Goal: Task Accomplishment & Management: Manage account settings

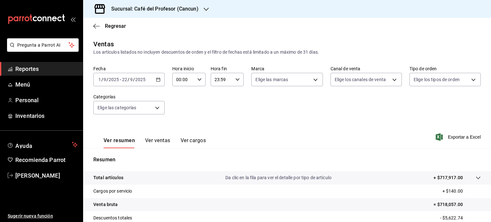
click at [159, 80] on \(Stroke\) "button" at bounding box center [158, 80] width 4 height 4
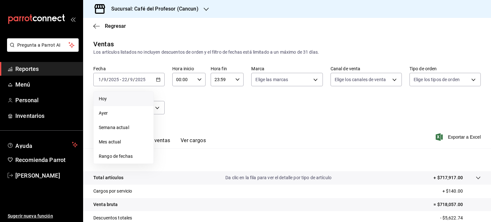
click at [125, 96] on span "Hoy" at bounding box center [124, 99] width 50 height 7
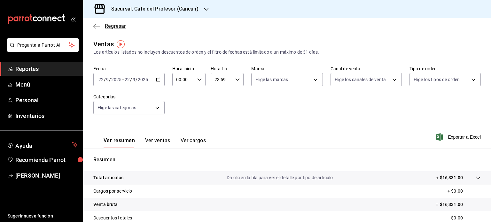
click at [97, 26] on icon "button" at bounding box center [96, 26] width 6 height 6
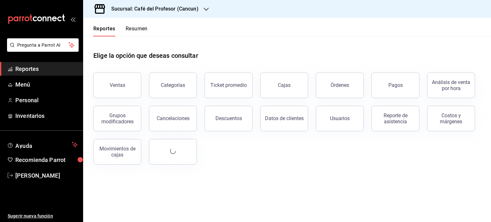
click at [142, 29] on button "Resumen" at bounding box center [137, 31] width 22 height 11
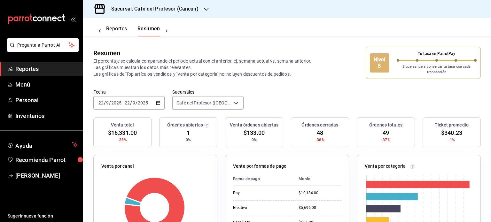
click at [204, 9] on icon "button" at bounding box center [205, 9] width 5 height 5
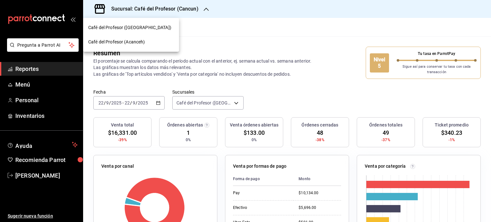
click at [166, 42] on div "Café del Profesor (Acanceh)" at bounding box center [131, 42] width 86 height 7
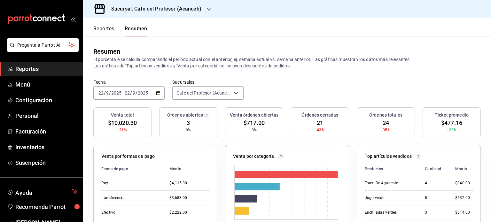
drag, startPoint x: 206, startPoint y: 10, endPoint x: 192, endPoint y: 9, distance: 14.7
click at [192, 9] on h3 "Sucursal: Café del Profesor (Acanceh)" at bounding box center [153, 9] width 95 height 8
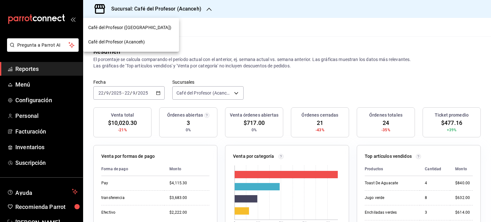
click at [198, 7] on div at bounding box center [245, 111] width 491 height 222
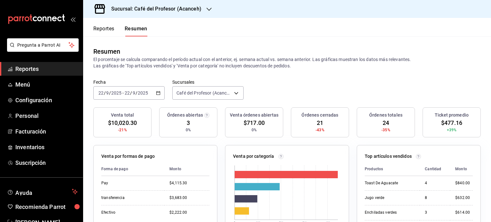
click at [206, 9] on icon "button" at bounding box center [208, 9] width 5 height 5
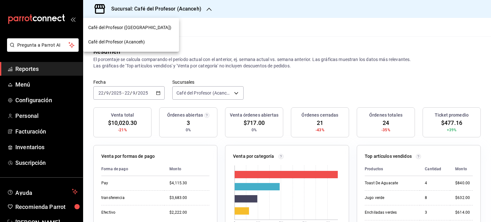
click at [176, 26] on div "Café del Profesor (Cancun)" at bounding box center [131, 27] width 96 height 14
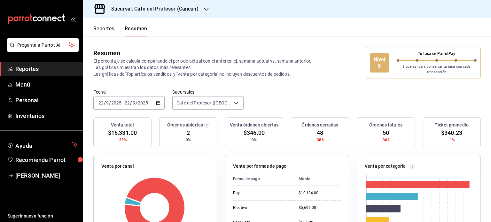
click at [205, 8] on icon "button" at bounding box center [205, 9] width 5 height 5
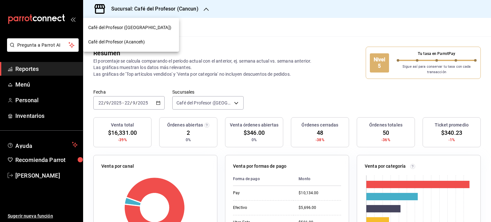
click at [161, 42] on div "Café del Profesor (Acanceh)" at bounding box center [131, 42] width 86 height 7
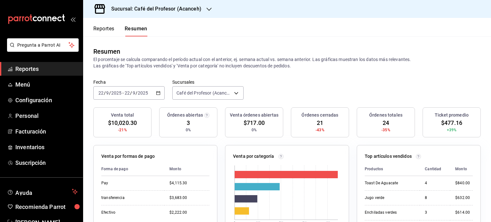
click at [158, 95] on \(Stroke\) "button" at bounding box center [158, 93] width 4 height 4
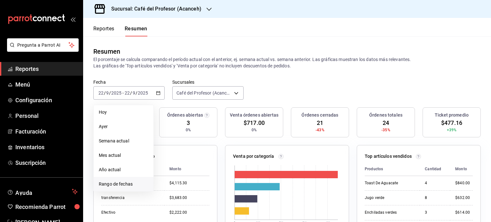
click at [139, 182] on span "Rango de fechas" at bounding box center [124, 184] width 50 height 7
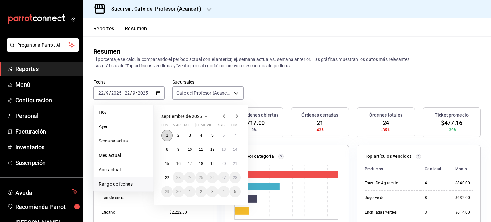
click at [167, 137] on button "1" at bounding box center [166, 135] width 11 height 11
click at [165, 180] on button "22" at bounding box center [166, 177] width 11 height 11
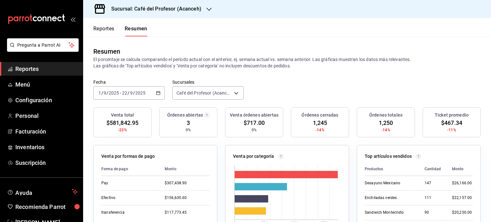
click at [206, 7] on icon "button" at bounding box center [208, 9] width 5 height 5
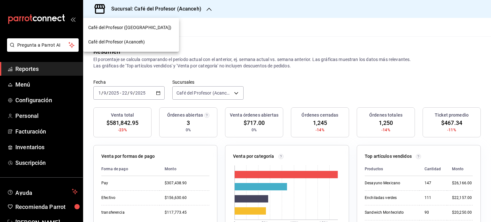
click at [167, 32] on div "Café del Profesor (Cancun)" at bounding box center [131, 27] width 96 height 14
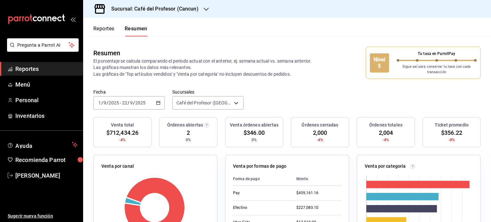
click at [205, 11] on icon "button" at bounding box center [205, 9] width 5 height 5
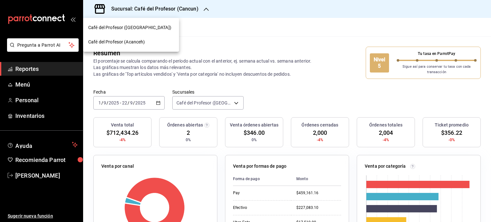
click at [168, 41] on div "Café del Profesor (Acanceh)" at bounding box center [131, 42] width 86 height 7
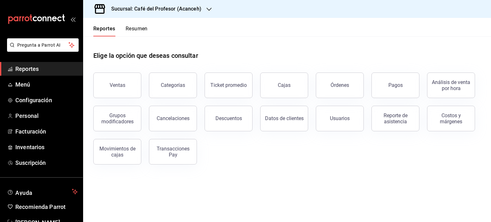
scroll to position [19, 0]
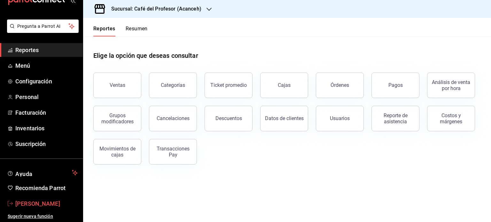
click at [50, 205] on span "[PERSON_NAME]" at bounding box center [46, 203] width 62 height 9
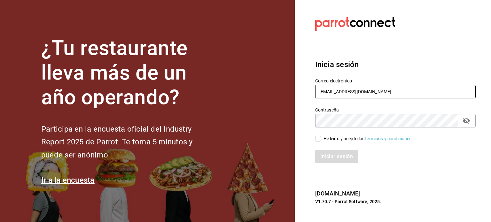
click at [442, 95] on input "operacioncocina@cafedelprofesor.mx" at bounding box center [395, 91] width 160 height 13
type input "makys202@gmail.com"
click at [317, 139] on input "He leído y acepto los Términos y condiciones." at bounding box center [318, 139] width 6 height 6
checkbox input "true"
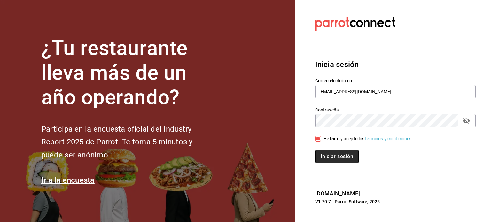
click at [329, 154] on button "Iniciar sesión" at bounding box center [336, 156] width 43 height 13
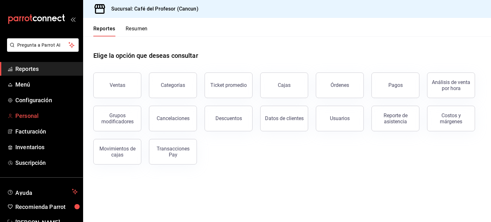
click at [28, 117] on span "Personal" at bounding box center [46, 115] width 62 height 9
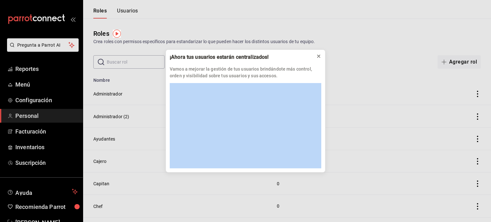
click at [316, 57] on icon at bounding box center [318, 56] width 5 height 5
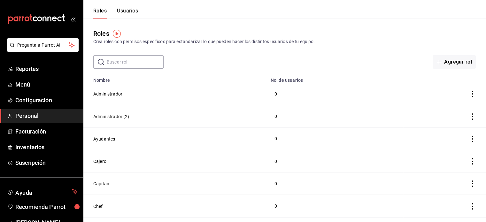
click at [132, 9] on button "Usuarios" at bounding box center [127, 13] width 21 height 11
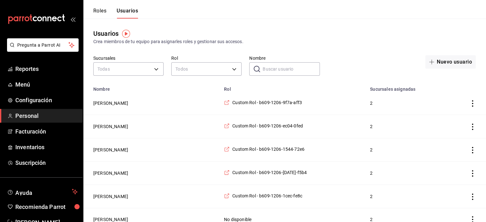
click at [100, 11] on button "Roles" at bounding box center [99, 13] width 13 height 11
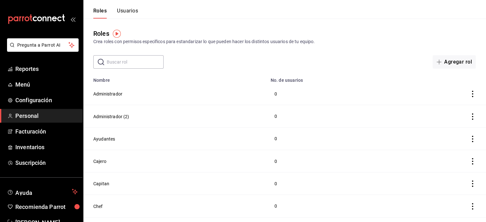
click at [134, 9] on button "Usuarios" at bounding box center [127, 13] width 21 height 11
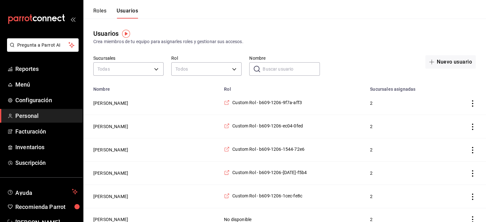
click at [100, 11] on button "Roles" at bounding box center [99, 13] width 13 height 11
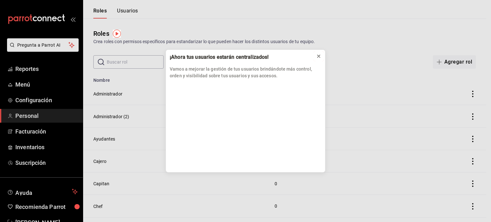
click at [321, 55] on icon at bounding box center [318, 56] width 5 height 5
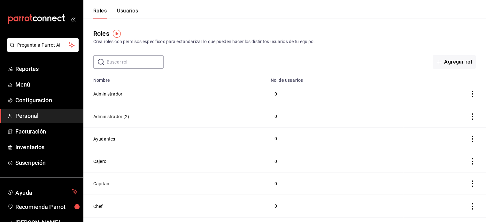
click at [127, 10] on button "Usuarios" at bounding box center [127, 13] width 21 height 11
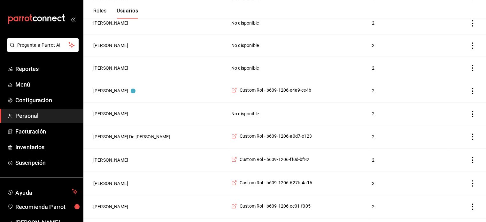
scroll to position [220, 0]
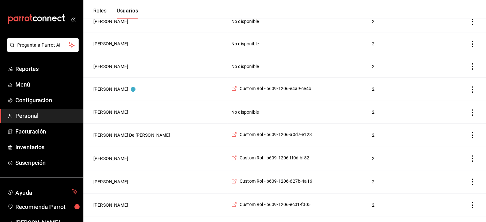
click at [473, 88] on icon "actions" at bounding box center [472, 89] width 6 height 6
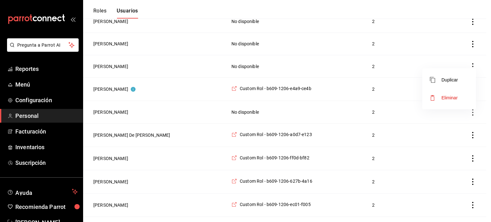
click at [270, 87] on div at bounding box center [245, 111] width 491 height 222
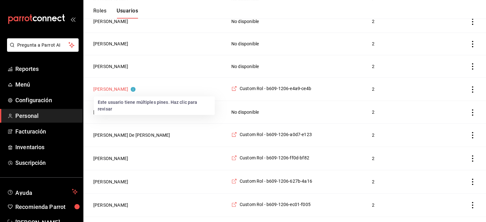
click at [111, 88] on button "[PERSON_NAME]" at bounding box center [114, 89] width 42 height 6
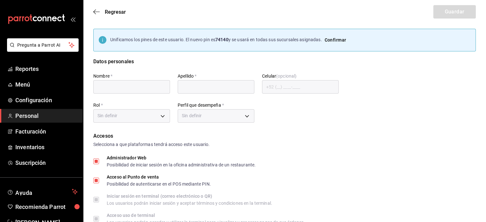
type input "Yeray"
type input "[PERSON_NAME]"
checkbox input "true"
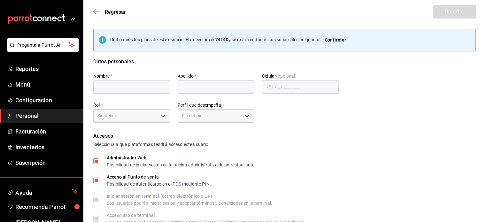
checkbox input "true"
type input "[EMAIL_ADDRESS][DOMAIN_NAME]"
type input "74140"
checkbox input "true"
type input "dee58951-f65a-4ad9-bc53-1d7816daeb75"
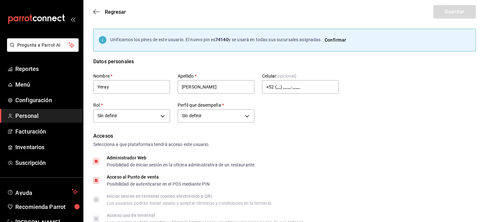
type input "UNDEFINED"
checkbox input "true"
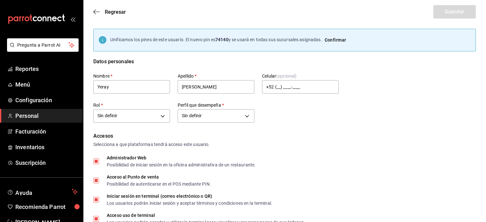
click at [278, 149] on div "Accesos Selecciona a que plataformas tendrá acceso este usuario. Administrador …" at bounding box center [284, 178] width 382 height 92
click at [96, 13] on icon "button" at bounding box center [96, 12] width 6 height 6
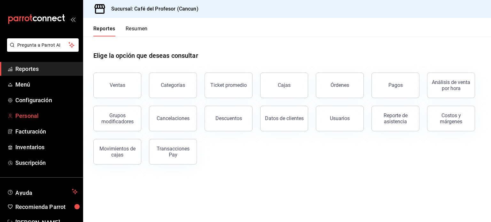
click at [36, 115] on span "Personal" at bounding box center [46, 115] width 62 height 9
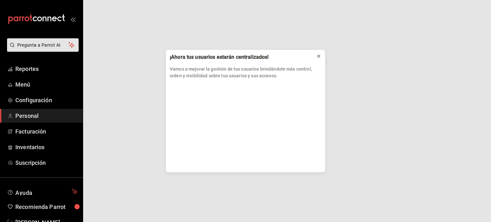
click at [318, 56] on icon at bounding box center [318, 56] width 5 height 5
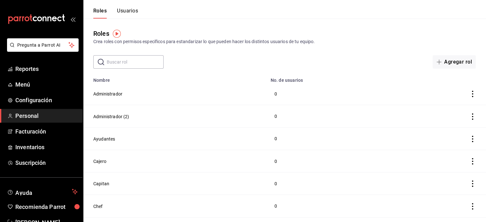
click at [127, 11] on button "Usuarios" at bounding box center [127, 13] width 21 height 11
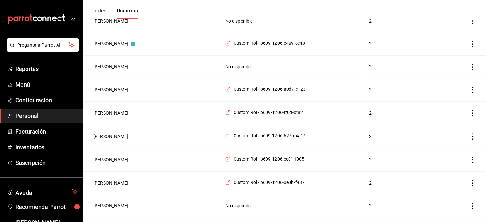
scroll to position [264, 0]
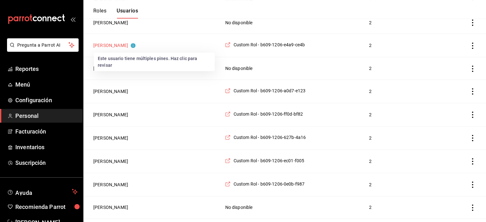
click at [131, 44] on circle "Este usuario tiene múltiples pines. Haz clic para revisar" at bounding box center [133, 45] width 5 height 5
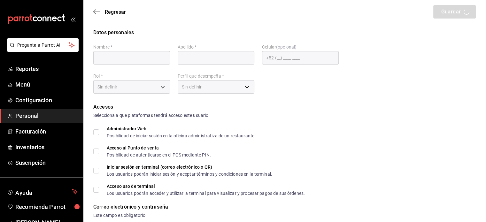
type input "Yeray"
type input "[PERSON_NAME]"
checkbox input "true"
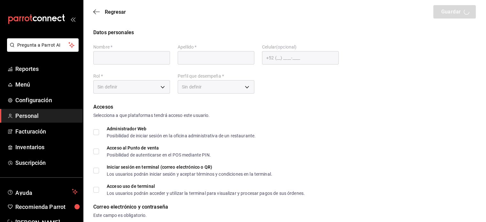
checkbox input "true"
type input "[EMAIL_ADDRESS][DOMAIN_NAME]"
type input "74140"
checkbox input "true"
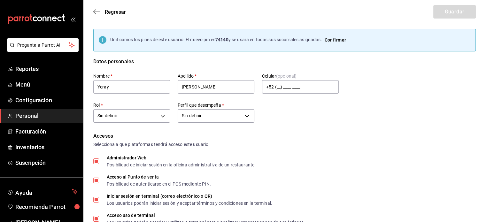
type input "dee58951-f65a-4ad9-bc53-1d7816daeb75"
type input "UNDEFINED"
checkbox input "true"
click at [95, 10] on icon "button" at bounding box center [96, 12] width 6 height 6
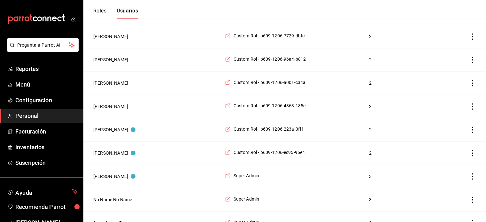
scroll to position [911, 0]
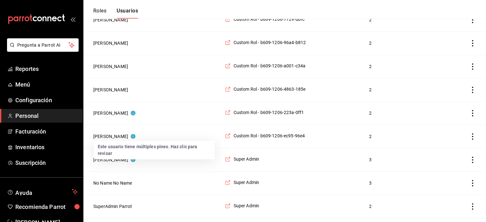
click at [124, 147] on div "Este usuario tiene múltiples pines. Haz clic para revisar" at bounding box center [154, 150] width 121 height 19
click at [119, 135] on button "[PERSON_NAME]" at bounding box center [114, 136] width 42 height 6
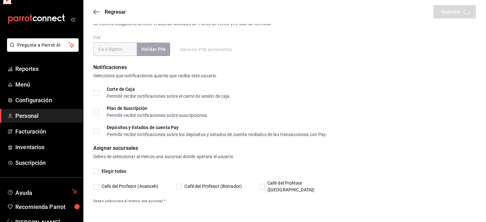
scroll to position [237, 0]
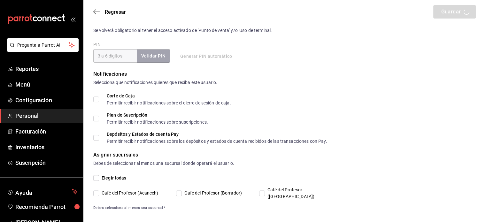
type input "Mireya"
type input "[PERSON_NAME]"
checkbox input "true"
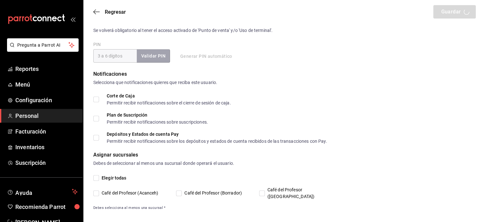
checkbox input "true"
type input "operacioncocina@cafedelprofesor.mx"
type input "5255"
checkbox input "true"
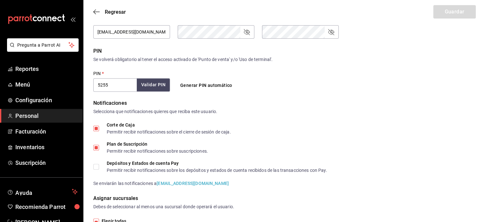
type input "+52 (52) 9981-5255"
type input "89f41553-0e9c-4766-bcbd-526ecca146fe"
type input "CHEF"
checkbox input "true"
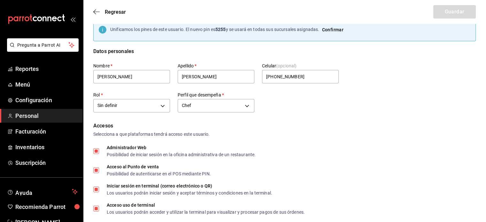
scroll to position [0, 0]
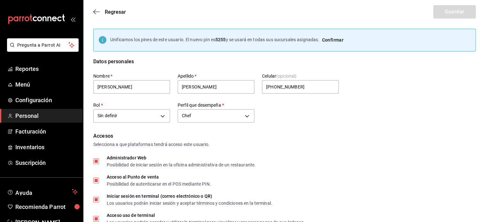
click at [341, 38] on button "Confirmar" at bounding box center [332, 40] width 27 height 12
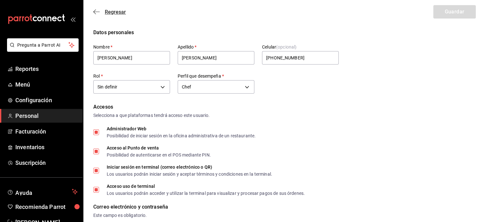
click at [96, 13] on icon "button" at bounding box center [96, 12] width 6 height 6
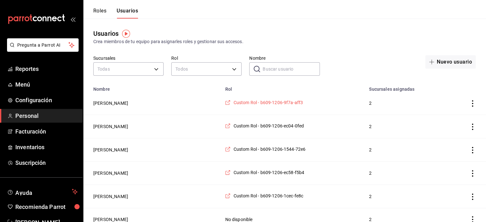
click at [253, 104] on span "Custom Rol - b609-1206-9f7a-aff3" at bounding box center [268, 102] width 70 height 6
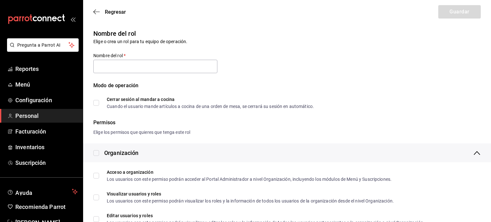
type input "Custom Rol - b609-1206-9f7a-aff3"
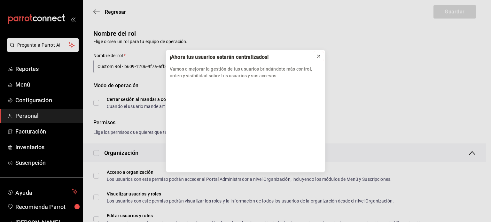
click at [319, 56] on icon at bounding box center [318, 56] width 3 height 3
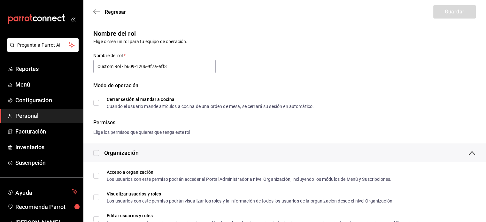
click at [37, 113] on span "Personal" at bounding box center [46, 115] width 62 height 9
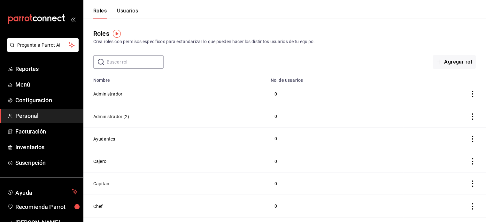
click at [131, 9] on button "Usuarios" at bounding box center [127, 13] width 21 height 11
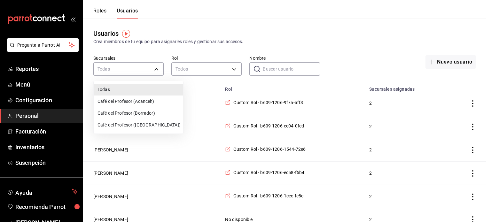
click at [149, 122] on li "Café del Profesor ([GEOGRAPHIC_DATA])" at bounding box center [138, 125] width 89 height 12
type input "cf5fc73d-0347-401f-b4f7-21ffa369c775"
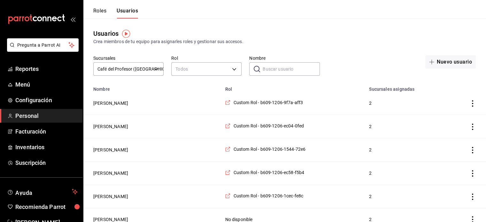
click at [473, 150] on icon "actions" at bounding box center [472, 150] width 6 height 6
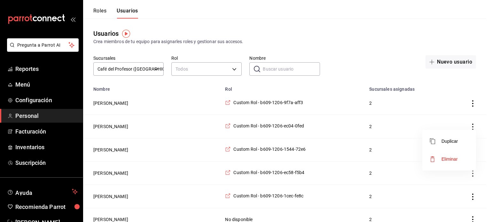
click at [366, 149] on div at bounding box center [245, 111] width 491 height 222
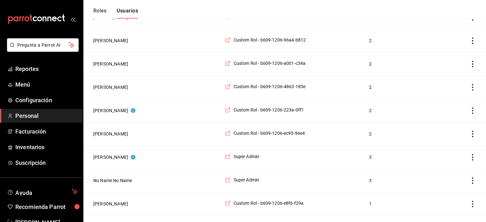
scroll to position [926, 0]
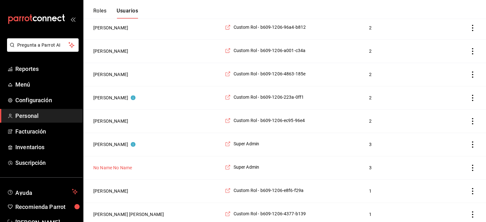
click at [112, 165] on button "No Name No Name" at bounding box center [112, 168] width 39 height 6
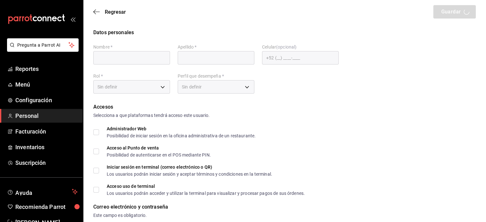
type input "No Name"
type input "[EMAIL_ADDRESS][DOMAIN_NAME]"
type input "2aa0bebf-de37-4608-80c0-efc88eae4c1e"
type input "UNDEFINED"
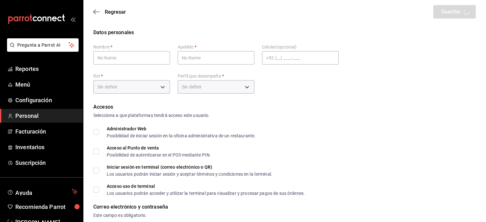
checkbox input "true"
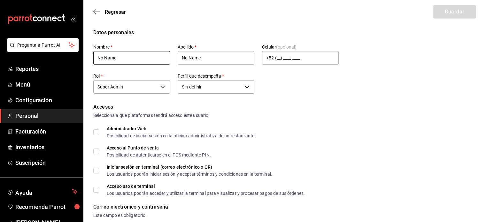
click at [160, 60] on input "No Name" at bounding box center [131, 57] width 77 height 13
type input "N"
type input "[PERSON_NAME]"
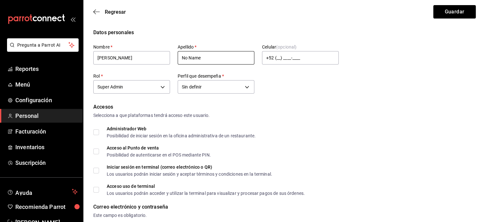
click at [204, 58] on input "No Name" at bounding box center [216, 57] width 77 height 13
type input "N"
type input "[PERSON_NAME]"
click at [291, 57] on input "+52 (__) ____-____" at bounding box center [300, 57] width 77 height 13
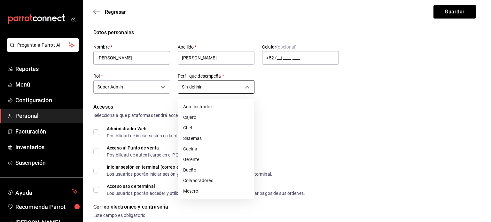
click at [273, 97] on div at bounding box center [245, 111] width 491 height 222
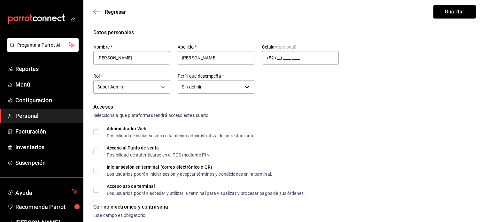
click at [97, 129] on label "Administrador Web Posibilidad de iniciar sesión en la oficina administrativa de…" at bounding box center [174, 131] width 162 height 11
click at [97, 129] on input "Administrador Web Posibilidad de iniciar sesión en la oficina administrativa de…" at bounding box center [96, 132] width 6 height 6
checkbox input "true"
click at [97, 139] on div "Accesos Selecciona a que plataformas tendrá acceso este usuario. Administrador …" at bounding box center [284, 149] width 382 height 92
click at [98, 149] on input "Acceso al Punto de venta Posibilidad de autenticarse en el POS mediante PIN." at bounding box center [96, 152] width 6 height 6
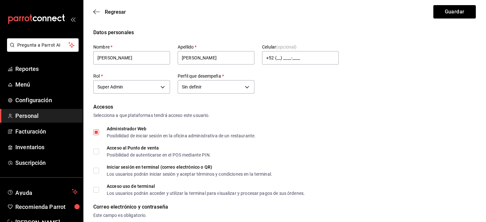
checkbox input "true"
click at [98, 166] on label "Iniciar sesión en terminal (correo electrónico o QR) Los usuarios podrán inicia…" at bounding box center [182, 170] width 179 height 11
click at [98, 168] on input "Iniciar sesión en terminal (correo electrónico o QR) Los usuarios podrán inicia…" at bounding box center [96, 171] width 6 height 6
checkbox input "true"
click at [95, 188] on input "Acceso uso de terminal Los usuarios podrán acceder y utilizar la terminal para …" at bounding box center [96, 190] width 6 height 6
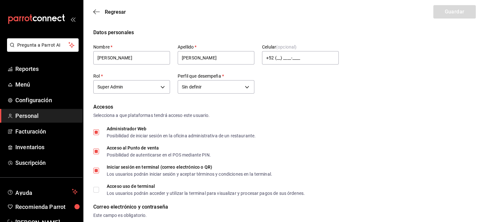
checkbox input "true"
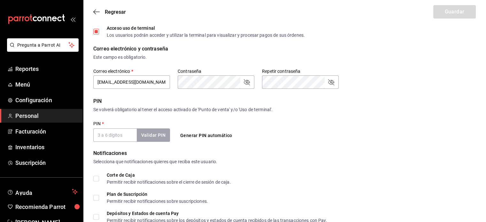
scroll to position [174, 0]
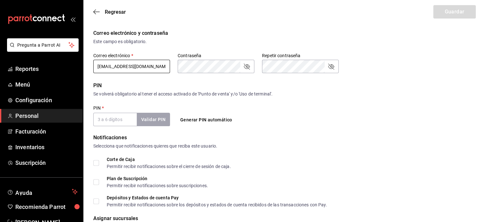
click at [165, 70] on input "[EMAIL_ADDRESS][DOMAIN_NAME]" at bounding box center [131, 66] width 77 height 13
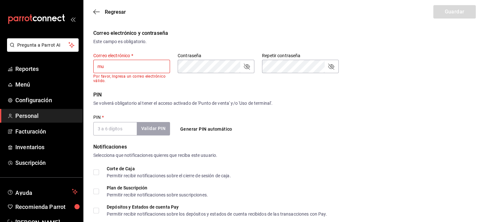
type input "m"
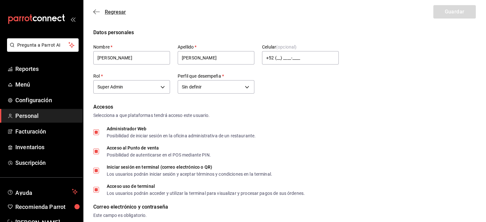
click at [93, 10] on icon "button" at bounding box center [96, 12] width 6 height 6
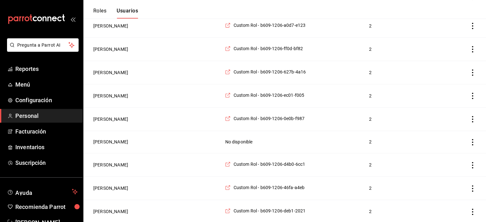
scroll to position [317, 0]
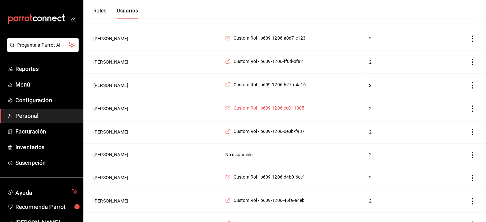
click at [272, 107] on span "Custom Rol - b609-1206-ec01-f005" at bounding box center [268, 108] width 71 height 6
click at [122, 63] on button "[PERSON_NAME]" at bounding box center [110, 62] width 35 height 6
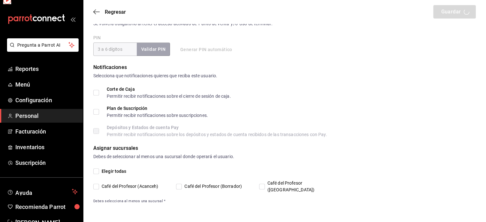
scroll to position [237, 0]
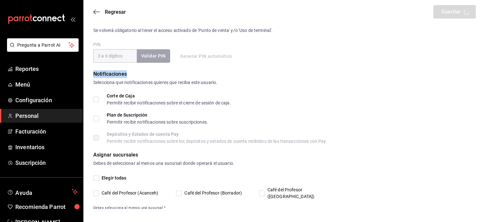
type input "Martha"
type input "Aparicio"
checkbox input "true"
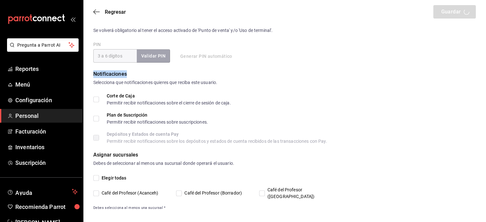
checkbox input "true"
type input "duaster99@gmail.com"
type input "2323"
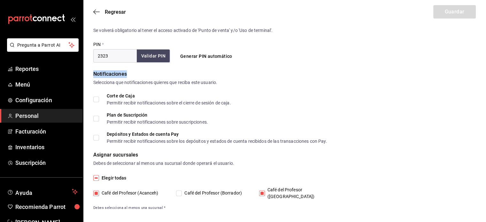
type input "32ce2963-17d3-4c80-82c5-c73835735221"
type input "UNDEFINED"
checkbox input "true"
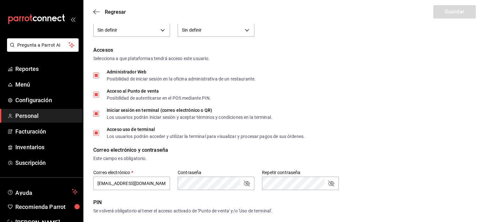
scroll to position [41, 0]
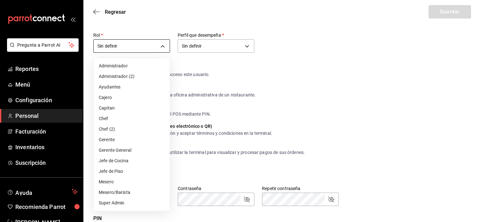
click at [165, 48] on body "Pregunta a Parrot AI Reportes Menú Configuración Personal Facturación Inventari…" at bounding box center [243, 192] width 486 height 466
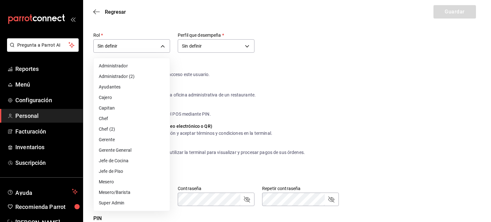
click at [116, 181] on li "Mesero" at bounding box center [132, 182] width 76 height 11
type input "1a76cd6b-98a7-4025-b815-3a88f11c6c47"
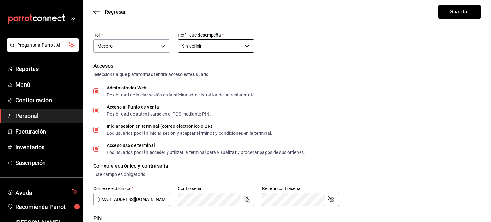
click at [246, 44] on body "Pregunta a Parrot AI Reportes Menú Configuración Personal Facturación Inventari…" at bounding box center [245, 192] width 491 height 466
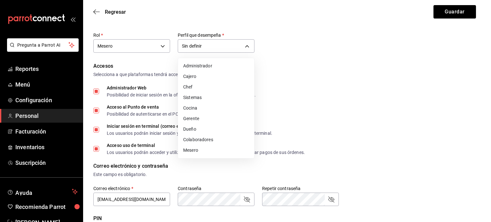
click at [206, 150] on li "Mesero" at bounding box center [216, 150] width 76 height 11
type input "WAITER"
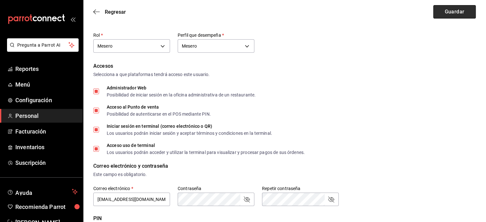
click at [449, 9] on button "Guardar" at bounding box center [454, 11] width 42 height 13
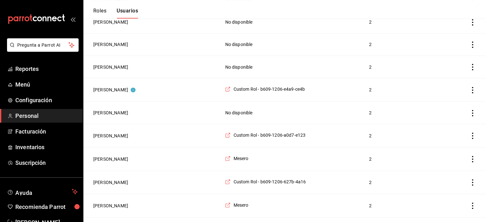
scroll to position [245, 0]
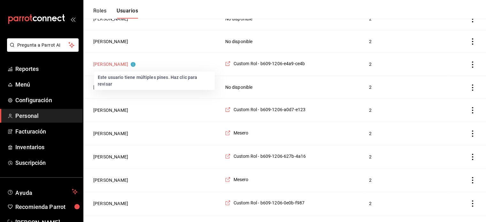
click at [106, 62] on button "[PERSON_NAME]" at bounding box center [114, 64] width 42 height 6
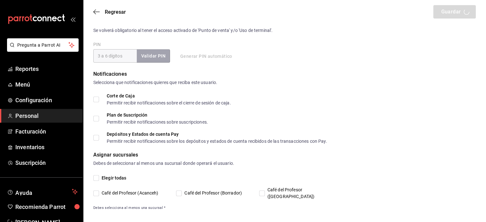
scroll to position [245, 0]
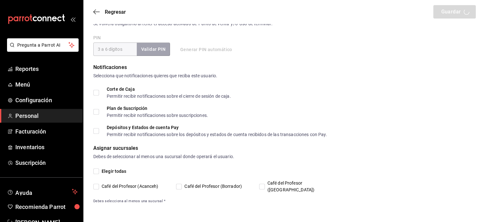
type input "Yeray"
type input "Díaz"
checkbox input "true"
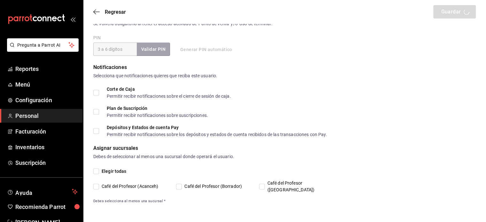
checkbox input "true"
type input "yeray_diaz-04@hotmail.com"
type input "74140"
checkbox input "true"
type input "dee58951-f65a-4ad9-bc53-1d7816daeb75"
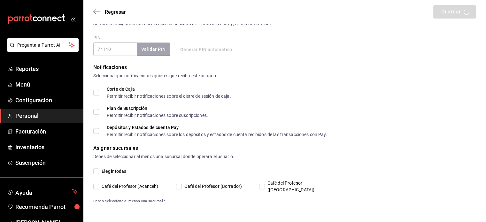
type input "UNDEFINED"
checkbox input "true"
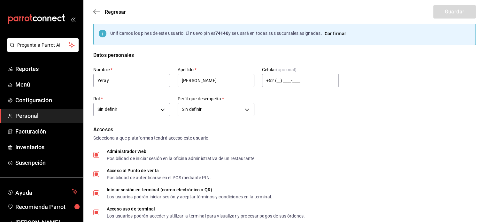
scroll to position [4, 0]
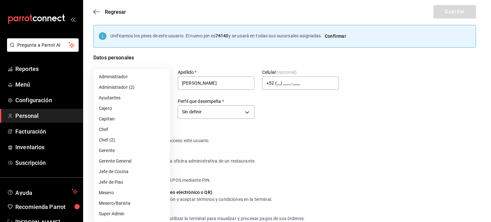
click at [137, 118] on li "Capitan" at bounding box center [132, 119] width 76 height 11
type input "91e438e9-b0da-4763-a122-36a59e2edcd7"
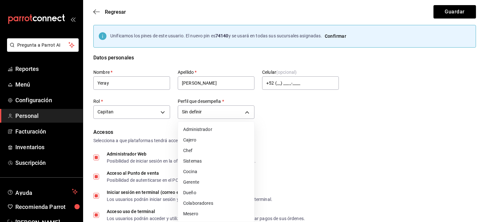
drag, startPoint x: 227, startPoint y: 213, endPoint x: 201, endPoint y: 214, distance: 26.2
click at [201, 214] on li "Mesero" at bounding box center [216, 214] width 76 height 11
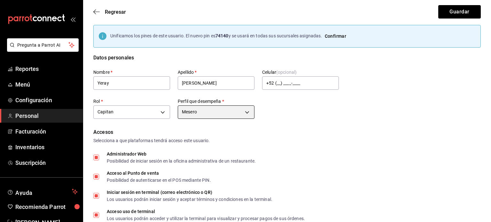
type input "WAITER"
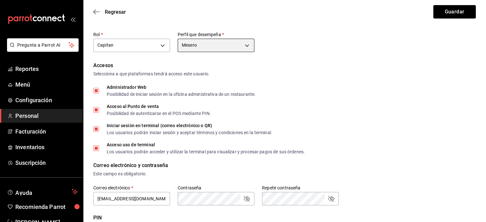
scroll to position [34, 0]
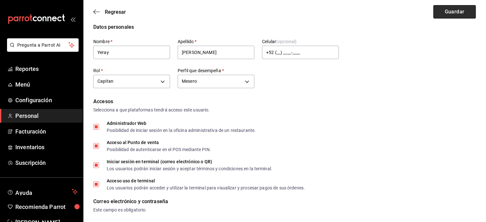
click at [457, 10] on button "Guardar" at bounding box center [454, 11] width 42 height 13
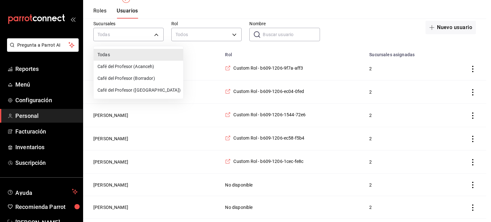
click at [268, 33] on div at bounding box center [245, 111] width 491 height 222
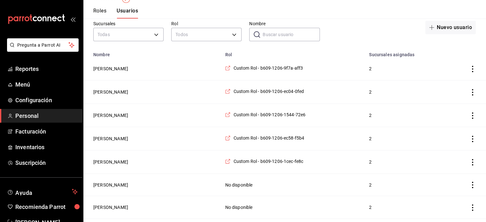
click at [269, 32] on input "Nombre" at bounding box center [291, 34] width 57 height 13
type input "mariela"
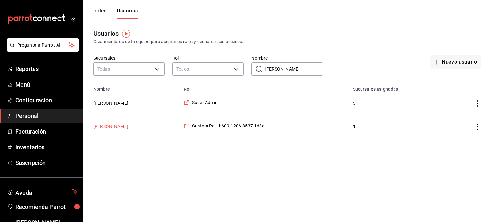
click at [128, 126] on button "[PERSON_NAME]" at bounding box center [110, 126] width 35 height 6
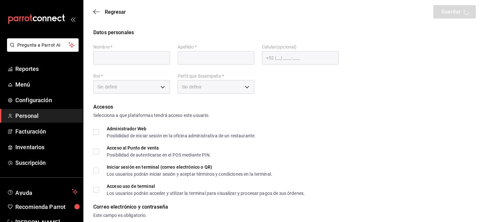
type input "Mariela"
type input "Gonzalez Contreras"
checkbox input "true"
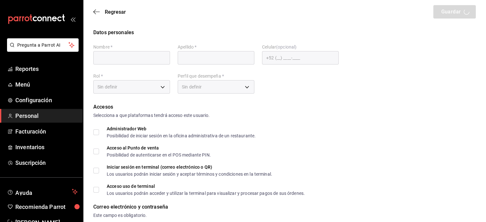
checkbox input "true"
type input "makys202@gmail.com"
type input "2025"
checkbox input "true"
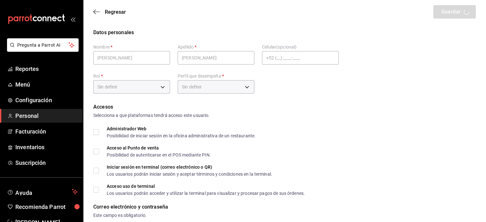
type input "a008edf0-2707-4529-93c3-aeeae07987fd"
type input "MANAGER"
checkbox input "true"
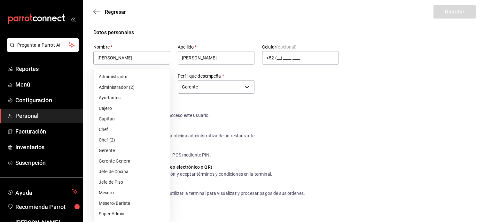
click at [133, 214] on li "Super Admin" at bounding box center [132, 214] width 76 height 11
type input "2aa0bebf-de37-4608-80c0-efc88eae4c1e"
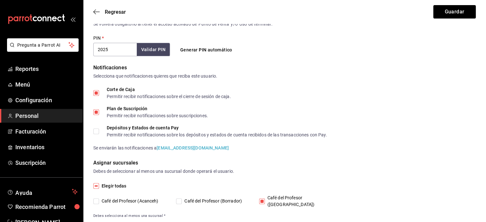
scroll to position [252, 0]
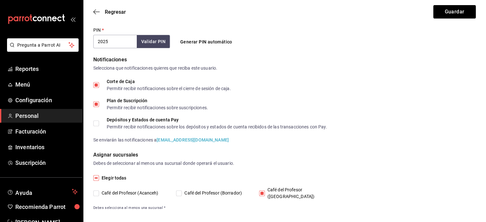
click at [97, 191] on input "Café del Profesor (Acanceh)" at bounding box center [96, 193] width 6 height 6
checkbox input "true"
click at [180, 190] on input "Café del Profesor (Borrador)" at bounding box center [179, 193] width 6 height 6
checkbox input "true"
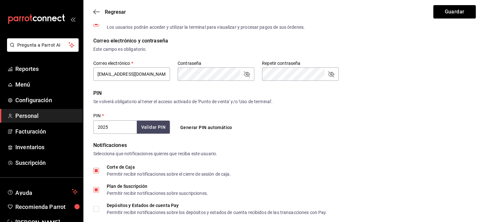
scroll to position [165, 0]
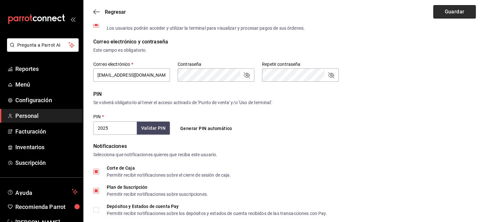
click at [454, 13] on button "Guardar" at bounding box center [454, 11] width 42 height 13
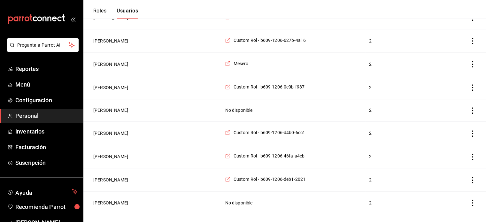
scroll to position [400, 0]
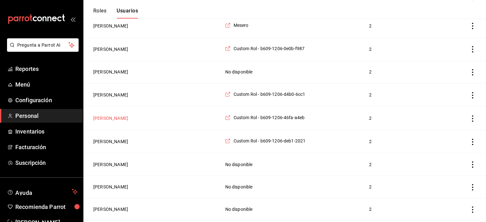
click at [128, 118] on button "[PERSON_NAME]" at bounding box center [110, 118] width 35 height 6
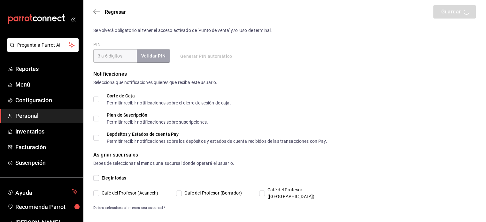
type input "Camila"
type input "Guerrero Matos"
checkbox input "true"
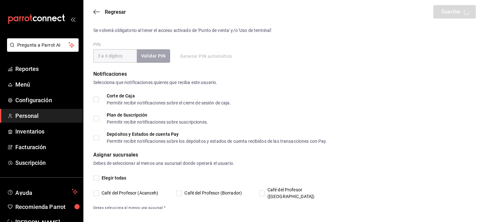
checkbox input "true"
type input "camilaguerreromatos@gmail.com"
type input "1012"
checkbox input "true"
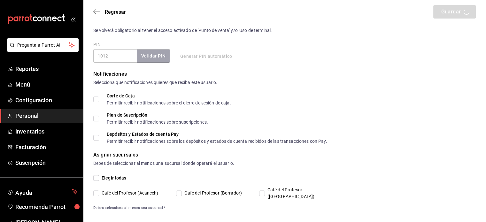
type input "+52 (52) 9981-9214"
type input "c3ece53d-b2be-4853-9886-8fac9c325bb5"
type input "UNDEFINED"
checkbox input "true"
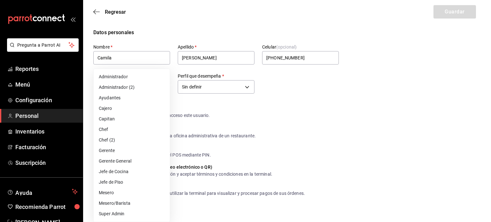
click at [142, 109] on li "Cajero" at bounding box center [132, 108] width 76 height 11
type input "62e7ac0a-9184-42bd-83e4-78eda529e67c"
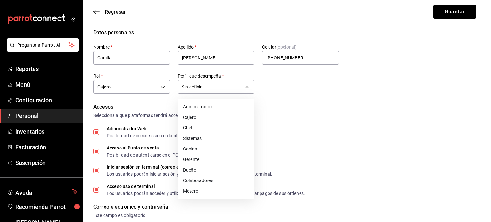
click at [210, 117] on li "Cajero" at bounding box center [216, 117] width 76 height 11
type input "CASHIER"
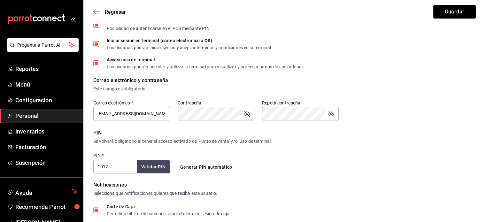
scroll to position [38, 0]
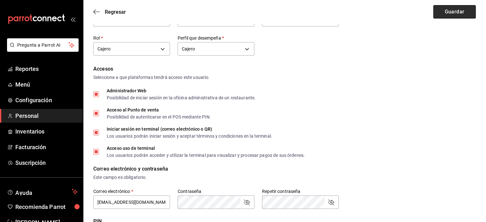
click at [458, 16] on button "Guardar" at bounding box center [454, 11] width 42 height 13
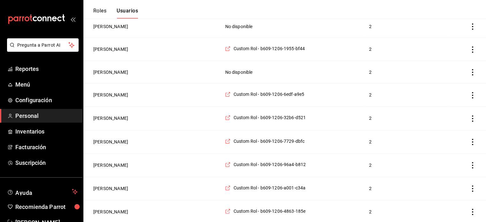
scroll to position [783, 0]
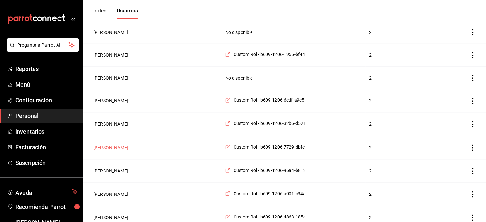
click at [115, 145] on button "[PERSON_NAME]" at bounding box center [110, 147] width 35 height 6
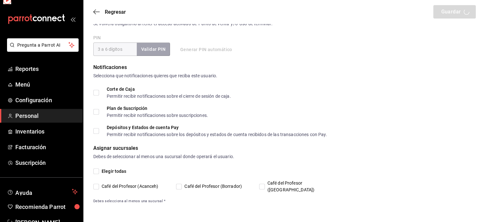
scroll to position [237, 0]
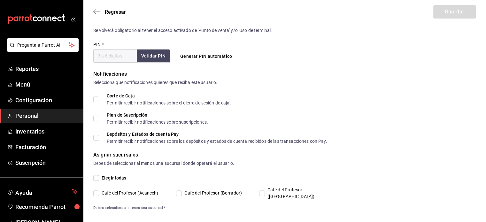
type input "Giovana"
type input "Moreno"
checkbox input "true"
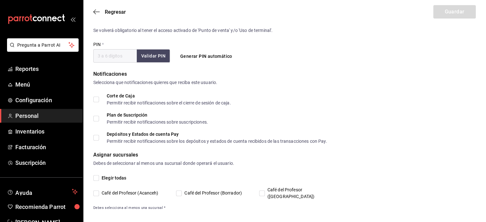
type input "giovanamoreno18@gmail.com"
type input "0933"
type input "+52 (52) 9983-7772"
type input "78f6a204-4f8a-49df-ba58-6dab295b8cfc"
type input "UNDEFINED"
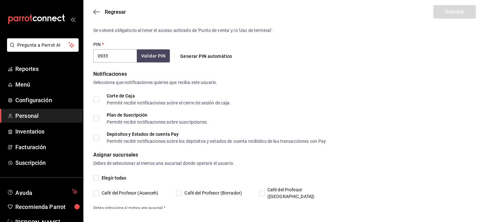
checkbox input "true"
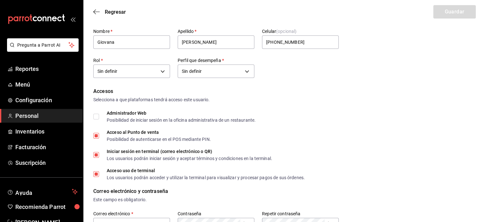
scroll to position [0, 0]
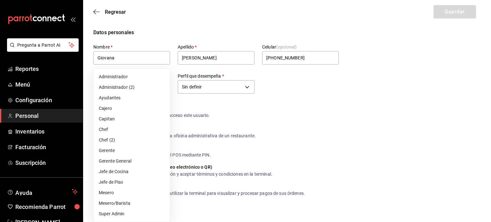
click at [128, 204] on li "Mesero/Barista" at bounding box center [132, 203] width 76 height 11
type input "f9c50c35-7d82-4388-8076-8e4bcaa1ebe8"
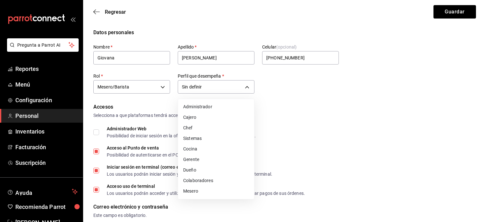
click at [221, 183] on li "Colaboradores" at bounding box center [216, 180] width 76 height 11
type input "STAFF"
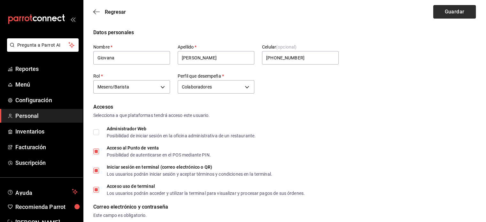
click at [450, 14] on button "Guardar" at bounding box center [454, 11] width 42 height 13
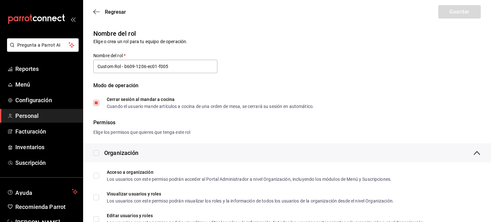
type input "Custom Rol - b609-1206-ec01-f005"
checkbox input "true"
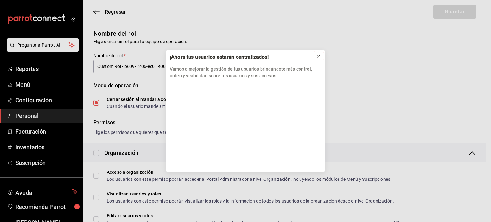
click at [318, 57] on icon at bounding box center [318, 56] width 3 height 3
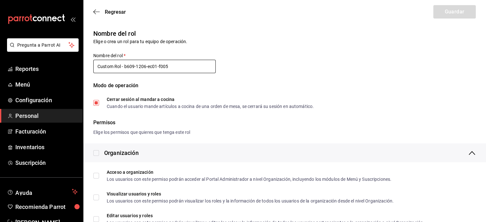
click at [179, 69] on input "Custom Rol - b609-1206-ec01-f005" at bounding box center [154, 66] width 122 height 13
click at [188, 65] on input "Custom Rol - b609-1206-ec01-f005" at bounding box center [154, 66] width 122 height 13
click at [164, 74] on div "Nombre del rol   * Custom Rol - b609-1206-[DATE]-f005" at bounding box center [154, 63] width 122 height 21
click at [174, 67] on input "Custom Rol - b609-1206-ec01-f005" at bounding box center [154, 66] width 122 height 13
click at [96, 11] on icon "button" at bounding box center [96, 11] width 6 height 0
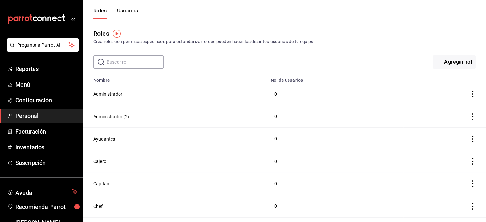
click at [473, 96] on icon "actions" at bounding box center [472, 94] width 6 height 6
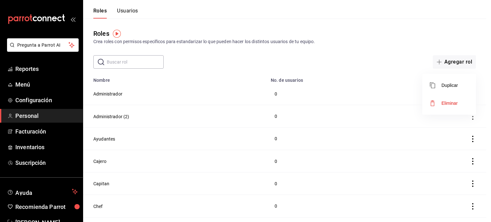
click at [342, 99] on div at bounding box center [245, 111] width 491 height 222
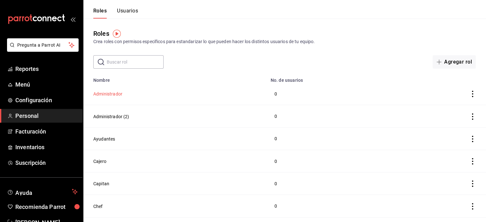
click at [106, 96] on button "Administrador" at bounding box center [107, 94] width 29 height 6
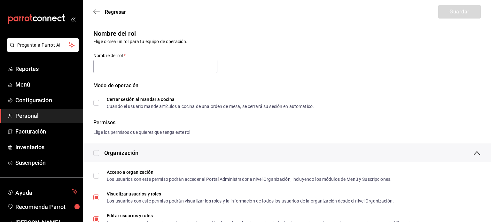
type input "Administrador"
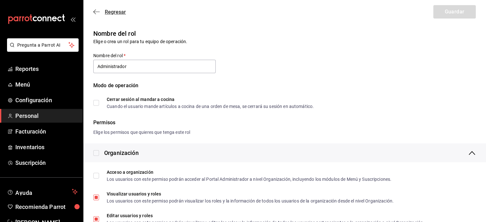
click at [94, 10] on icon "button" at bounding box center [96, 12] width 6 height 6
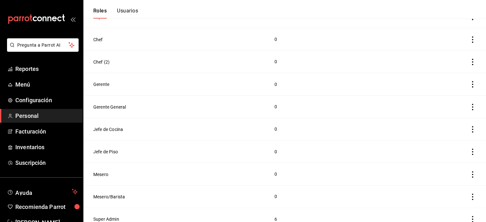
scroll to position [175, 0]
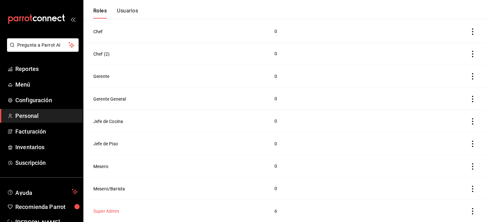
click at [105, 210] on button "Super Admin" at bounding box center [106, 211] width 26 height 6
click at [105, 210] on html "Pregunta a Parrot AI Reportes Menú Configuración Personal Facturación Inventari…" at bounding box center [243, 23] width 486 height 397
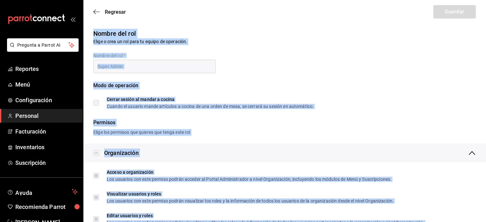
click at [378, 113] on div "Nombre del rol Elige o crea un rol para tu equipo de operación. Nombre del rol …" at bounding box center [284, 78] width 403 height 115
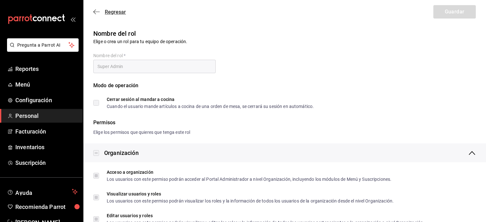
click at [97, 10] on icon "button" at bounding box center [96, 12] width 6 height 6
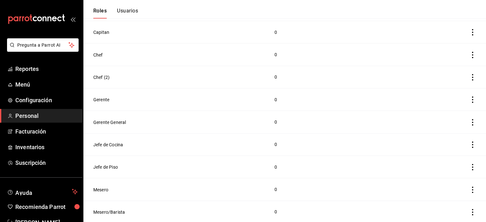
scroll to position [175, 0]
click at [133, 9] on button "Usuarios" at bounding box center [127, 13] width 21 height 11
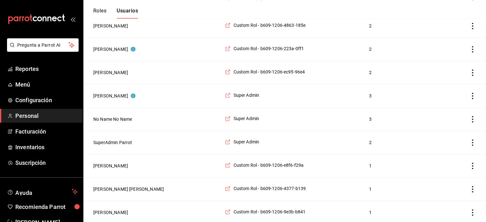
scroll to position [976, 0]
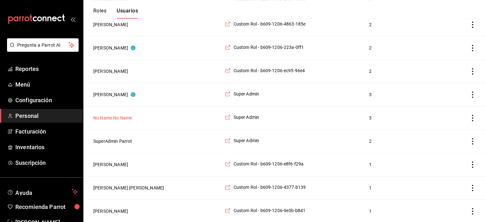
click at [118, 115] on button "No Name No Name" at bounding box center [112, 118] width 39 height 6
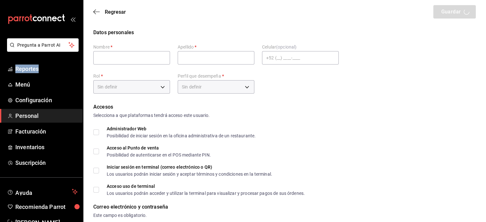
type input "No Name"
type input "multiuser@cafedelprofesor.com"
type input "2aa0bebf-de37-4608-80c0-efc88eae4c1e"
type input "UNDEFINED"
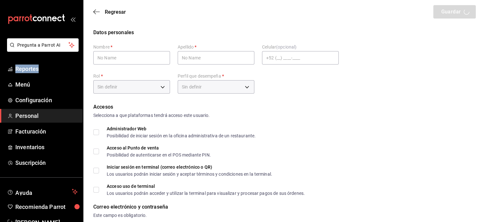
checkbox input "true"
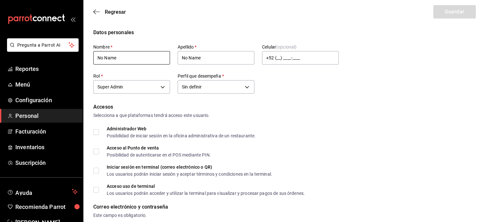
click at [157, 57] on input "No Name" at bounding box center [131, 57] width 77 height 13
type input "N"
type input "mariela"
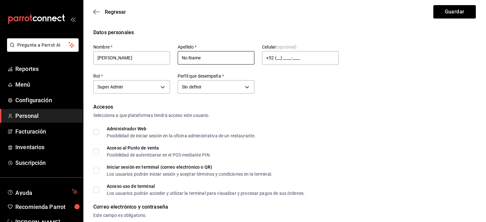
click at [204, 57] on input "No Name" at bounding box center [216, 57] width 77 height 13
type input "N"
type input "gonzalez"
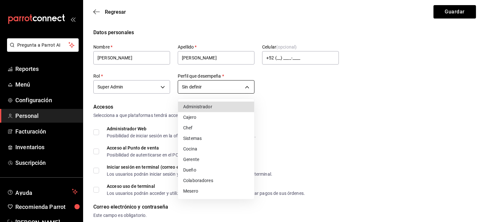
click at [247, 89] on div at bounding box center [245, 111] width 491 height 222
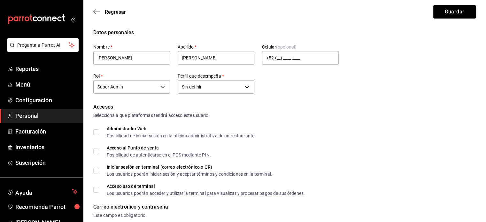
click at [98, 131] on input "Administrador Web Posibilidad de iniciar sesión en la oficina administrativa de…" at bounding box center [96, 132] width 6 height 6
checkbox input "true"
click at [95, 154] on label "Acceso al Punto de venta Posibilidad de autenticarse en el POS mediante PIN." at bounding box center [152, 151] width 118 height 11
click at [95, 154] on input "Acceso al Punto de venta Posibilidad de autenticarse en el POS mediante PIN." at bounding box center [96, 152] width 6 height 6
checkbox input "true"
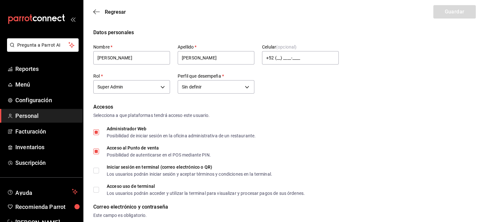
click at [100, 169] on span "Iniciar sesión en terminal (correo electrónico o QR) Los usuarios podrán inicia…" at bounding box center [185, 170] width 173 height 11
click at [99, 169] on input "Iniciar sesión en terminal (correo electrónico o QR) Los usuarios podrán inicia…" at bounding box center [96, 171] width 6 height 6
checkbox input "true"
click at [96, 194] on label "Acceso uso de terminal Los usuarios podrán acceder y utilizar la terminal para …" at bounding box center [198, 189] width 211 height 11
click at [96, 193] on input "Acceso uso de terminal Los usuarios podrán acceder y utilizar la terminal para …" at bounding box center [96, 190] width 6 height 6
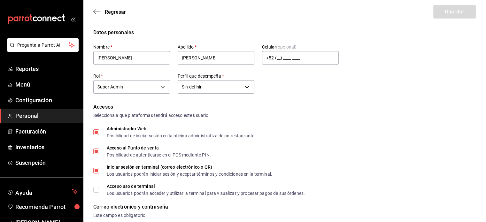
checkbox input "true"
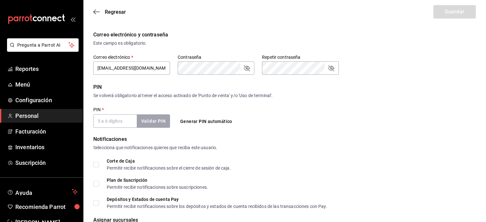
scroll to position [172, 0]
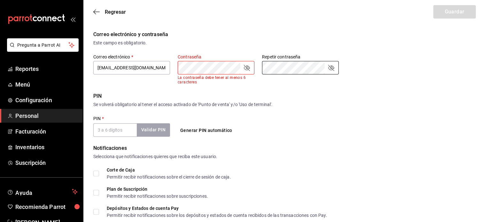
click at [285, 143] on form "Datos personales Nombre   * mariela Apellido   * gonzalez Celular (opcional) +5…" at bounding box center [284, 70] width 382 height 429
click at [247, 69] on icon "passwordField" at bounding box center [247, 68] width 8 height 8
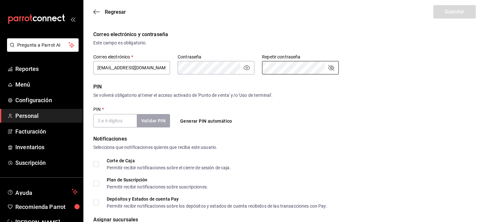
click at [118, 123] on input "PIN   *" at bounding box center [114, 120] width 43 height 13
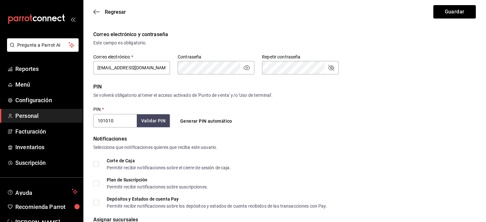
type input "101010"
click at [144, 121] on button "Validar PIN" at bounding box center [153, 121] width 34 height 14
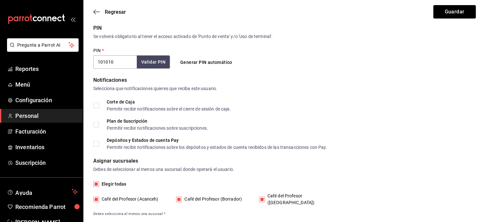
scroll to position [232, 0]
click at [96, 103] on input "Corte de Caja Permitir recibir notificaciones sobre el cierre de sesión de caja." at bounding box center [96, 105] width 6 height 6
checkbox input "true"
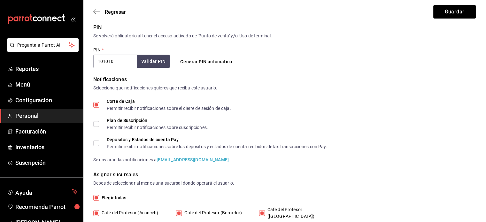
click at [97, 126] on input "Plan de Suscripción Permitir recibir notificaciones sobre suscripciones." at bounding box center [96, 124] width 6 height 6
checkbox input "true"
click at [96, 144] on input "Depósitos y Estados de cuenta Pay Permitir recibir notificaciones sobre los dep…" at bounding box center [96, 143] width 6 height 6
checkbox input "true"
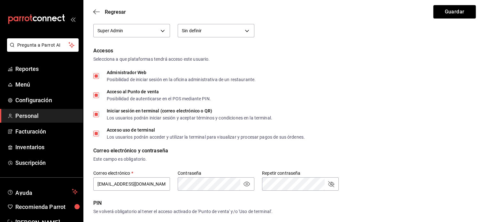
scroll to position [97, 0]
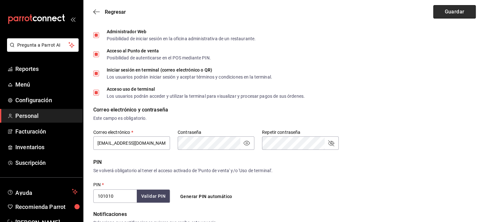
click at [454, 14] on button "Guardar" at bounding box center [454, 11] width 42 height 13
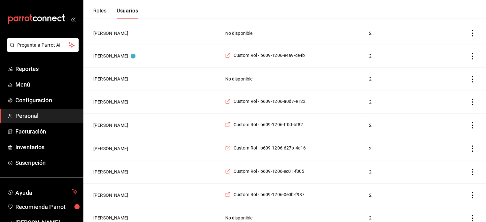
scroll to position [276, 0]
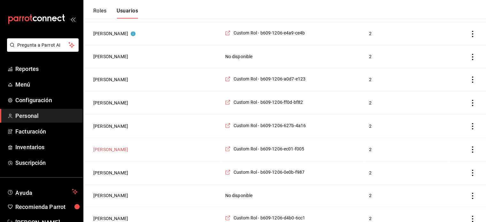
click at [112, 146] on button "[PERSON_NAME]" at bounding box center [110, 149] width 35 height 6
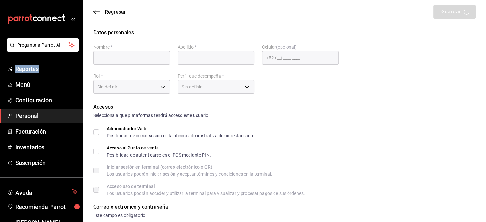
type input "Maryori"
type input "Solis"
checkbox input "true"
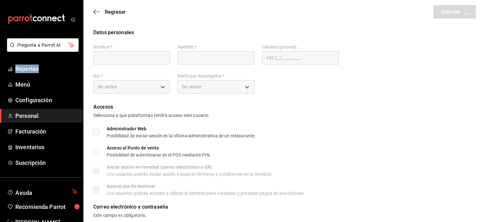
type input "[EMAIL_ADDRESS][DOMAIN_NAME]"
type input "2603"
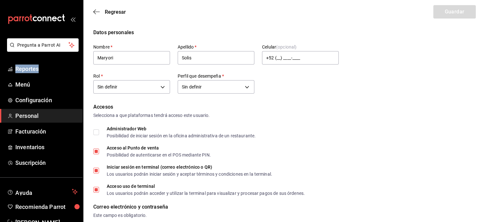
type input "97660f3b-01a0-4b76-bf4a-2026fa9dda03"
type input "UNDEFINED"
checkbox input "true"
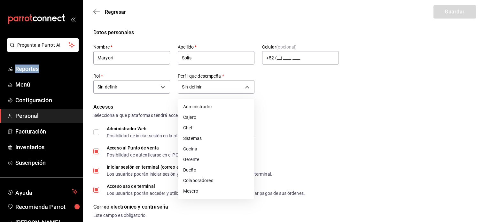
drag, startPoint x: 215, startPoint y: 188, endPoint x: 193, endPoint y: 193, distance: 22.9
click at [193, 193] on li "Mesero" at bounding box center [216, 191] width 76 height 11
type input "WAITER"
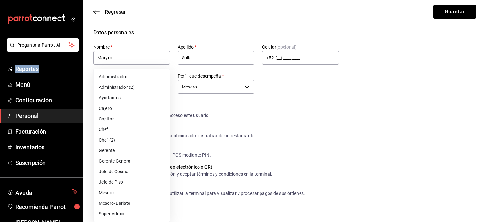
click at [132, 194] on li "Mesero" at bounding box center [132, 193] width 76 height 11
type input "1a76cd6b-98a7-4025-b815-3a88f11c6c47"
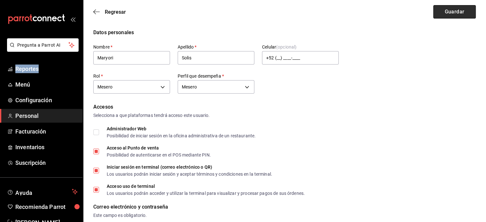
click at [469, 10] on button "Guardar" at bounding box center [454, 11] width 42 height 13
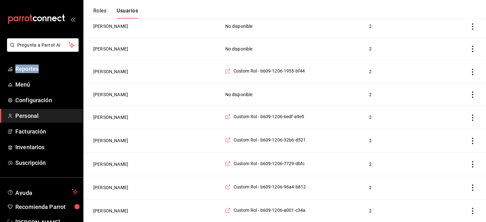
scroll to position [792, 0]
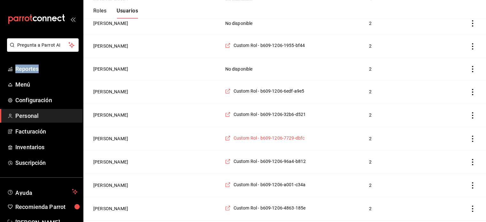
click at [268, 136] on span "Custom Rol - b609-1206-7729-dbfc" at bounding box center [268, 138] width 71 height 6
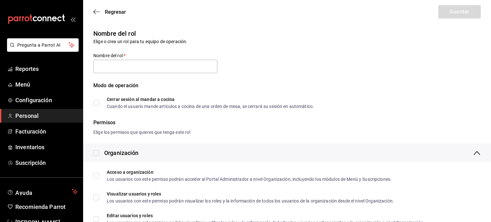
type input "Custom Rol - b609-1206-7729-dbfc"
checkbox input "true"
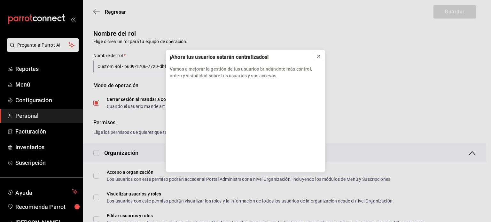
click at [319, 55] on icon at bounding box center [318, 56] width 5 height 5
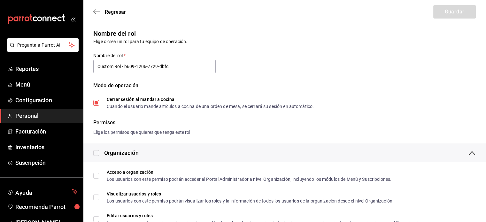
click at [97, 152] on input "checkbox" at bounding box center [96, 153] width 6 height 6
checkbox input "true"
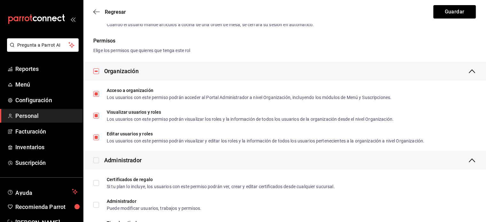
scroll to position [83, 0]
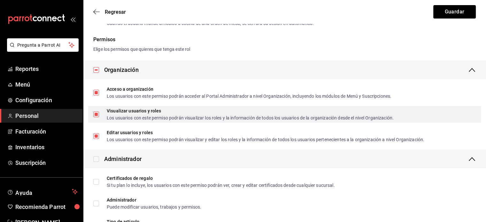
click at [96, 117] on label "Visualizar usuarios y roles Los usuarios con este permiso podrán visualizar los…" at bounding box center [243, 114] width 300 height 11
click at [96, 117] on input "Visualizar usuarios y roles Los usuarios con este permiso podrán visualizar los…" at bounding box center [96, 114] width 6 height 6
checkbox input "false"
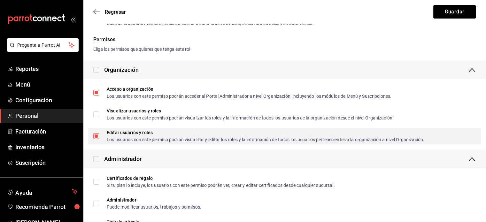
click at [97, 135] on input "Editar usuarios y roles Los usuarios con este permiso podrán visualizar y edita…" at bounding box center [96, 136] width 6 height 6
checkbox input "false"
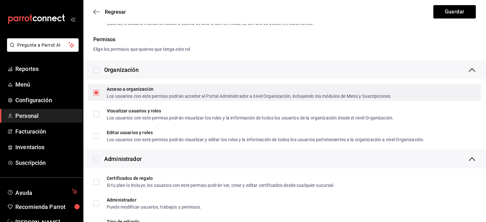
click at [96, 91] on input "Acceso a organización Los usuarios con este permiso podrán acceder al Portal Ad…" at bounding box center [96, 93] width 6 height 6
checkbox input "false"
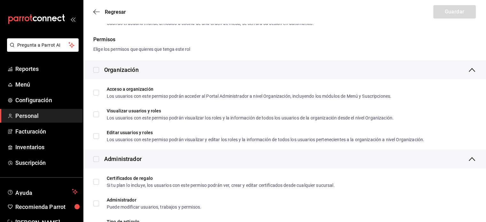
scroll to position [0, 0]
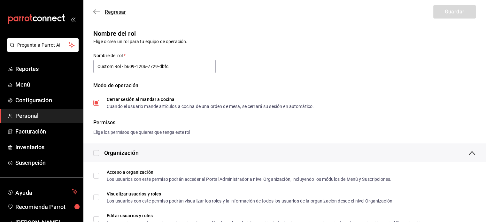
click at [96, 10] on icon "button" at bounding box center [94, 12] width 3 height 5
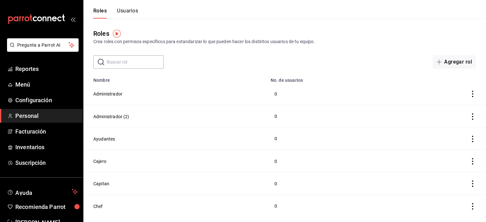
click at [130, 12] on button "Usuarios" at bounding box center [127, 13] width 21 height 11
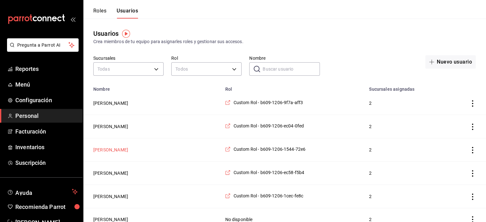
click at [106, 151] on button "[PERSON_NAME]" at bounding box center [110, 150] width 35 height 6
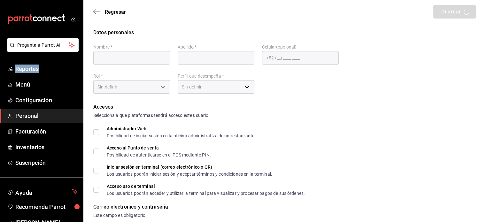
type input "Oyuki"
type input "[PERSON_NAME]"
checkbox input "true"
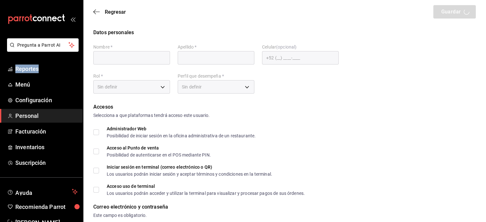
checkbox input "true"
type input "[EMAIL_ADDRESS][DOMAIN_NAME]"
type input "929250"
checkbox input "true"
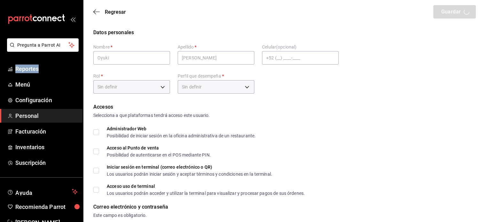
type input "0e20a382-834e-44c8-a517-a10548dd8e18"
type input "UNDEFINED"
checkbox input "true"
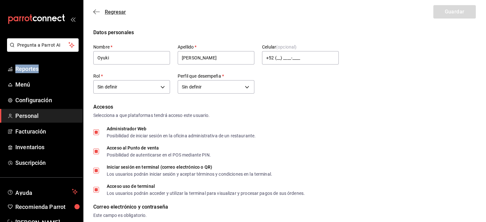
click at [96, 10] on icon "button" at bounding box center [96, 12] width 6 height 6
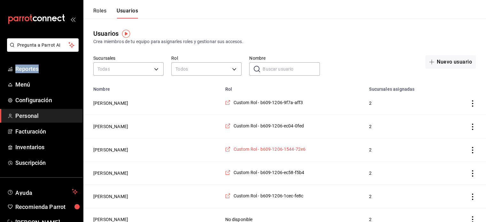
click at [248, 149] on span "Custom Rol - b609-1206-1544-72e6" at bounding box center [269, 149] width 72 height 6
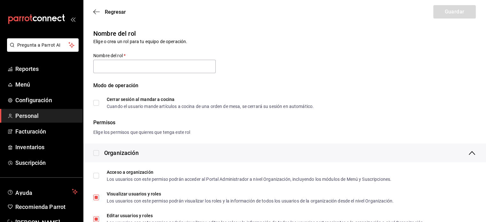
type input "Custom Rol - b609-1206-1544-72e6"
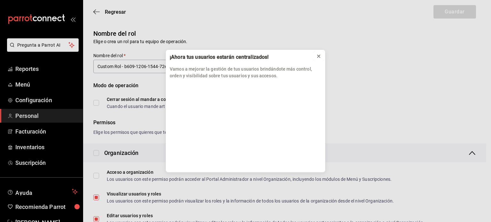
click at [318, 55] on icon at bounding box center [318, 56] width 5 height 5
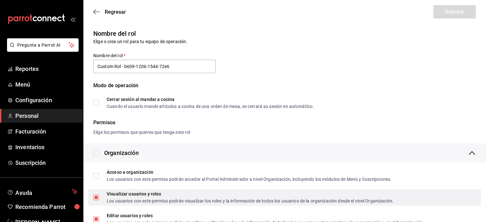
click at [96, 198] on input "Visualizar usuarios y roles Los usuarios con este permiso podrán visualizar los…" at bounding box center [96, 198] width 6 height 6
click at [96, 197] on input "Visualizar usuarios y roles Los usuarios con este permiso podrán visualizar los…" at bounding box center [96, 198] width 6 height 6
checkbox input "true"
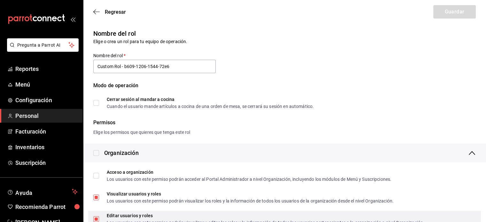
click at [96, 220] on input "Editar usuarios y roles Los usuarios con este permiso podrán visualizar y edita…" at bounding box center [96, 219] width 6 height 6
checkbox input "false"
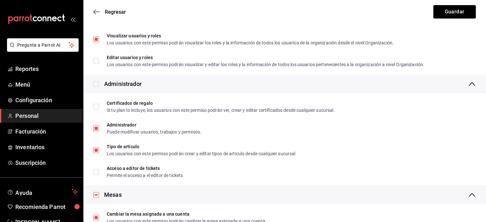
scroll to position [160, 0]
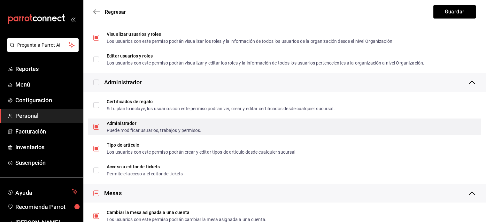
click at [96, 127] on input "Administrador Puede modificar usuarios, trabajos y permisos." at bounding box center [96, 127] width 6 height 6
checkbox input "false"
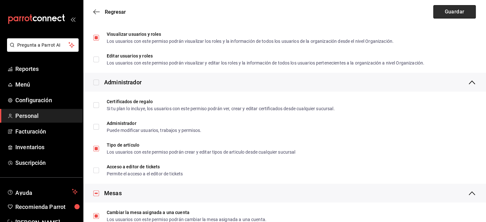
click at [451, 15] on button "Guardar" at bounding box center [454, 11] width 42 height 13
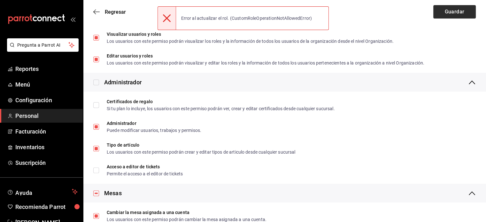
checkbox input "true"
click at [168, 15] on icon at bounding box center [167, 18] width 8 height 8
click at [167, 18] on icon at bounding box center [167, 18] width 8 height 8
click at [96, 11] on icon "button" at bounding box center [96, 11] width 6 height 0
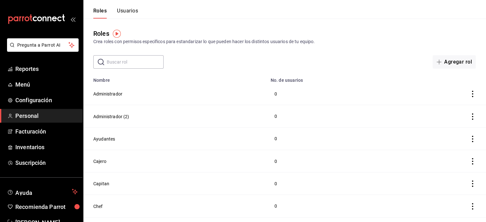
click at [130, 10] on button "Usuarios" at bounding box center [127, 13] width 21 height 11
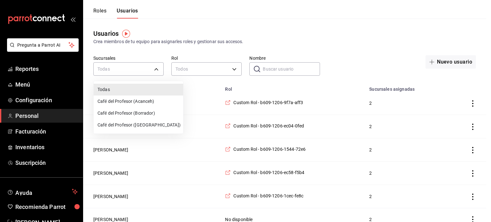
click at [129, 69] on div at bounding box center [245, 111] width 491 height 222
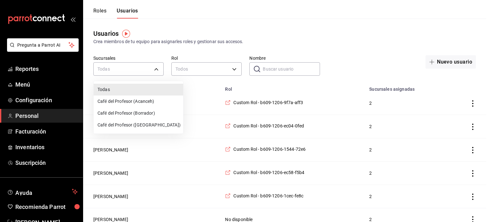
click at [136, 124] on li "Café del Profesor (Cancun)" at bounding box center [138, 125] width 89 height 12
type input "cf5fc73d-0347-401f-b4f7-21ffa369c775"
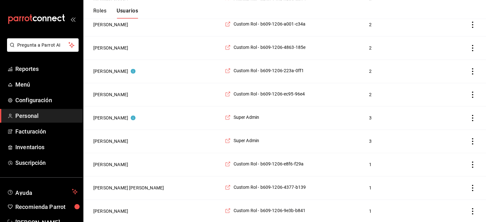
scroll to position [1019, 0]
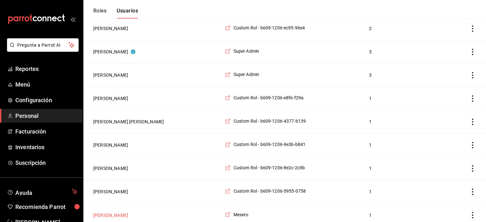
click at [110, 212] on button "Nelly Picazo" at bounding box center [110, 215] width 35 height 6
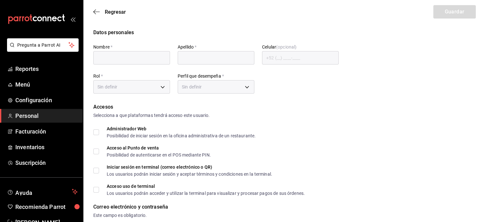
type input "Nelly"
type input "Picazo"
checkbox input "true"
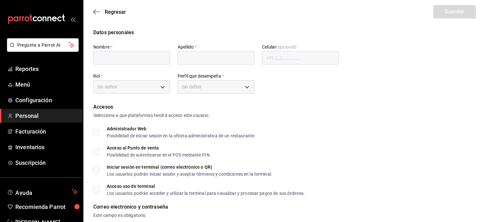
type input "nellypc1611@gmail.com"
type input "1022"
type input "1a76cd6b-98a7-4025-b815-3a88f11c6c47"
type input "WAITER"
checkbox input "true"
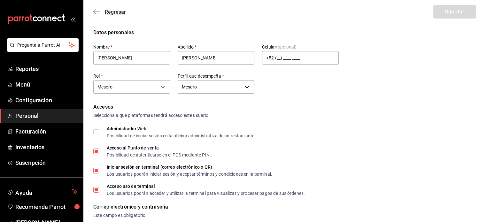
click at [95, 11] on icon "button" at bounding box center [96, 11] width 6 height 0
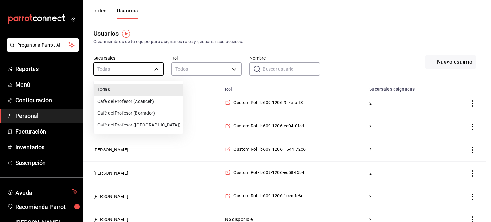
click at [142, 122] on li "Café del Profesor (Cancun)" at bounding box center [138, 125] width 89 height 12
type input "cf5fc73d-0347-401f-b4f7-21ffa369c775"
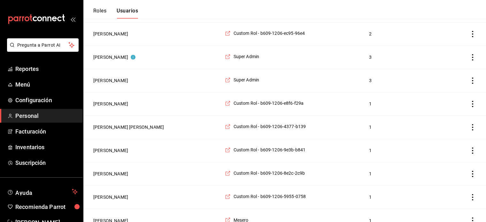
scroll to position [1019, 0]
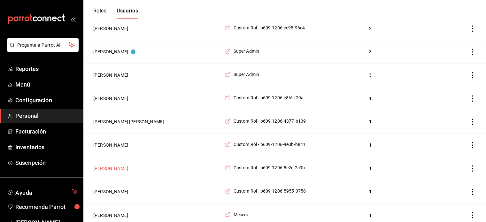
click at [123, 165] on button "[PERSON_NAME]" at bounding box center [110, 168] width 35 height 6
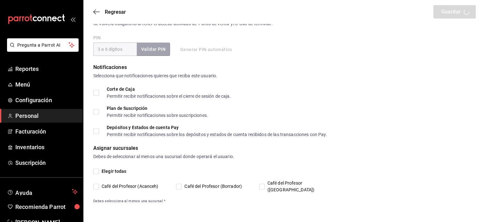
scroll to position [237, 0]
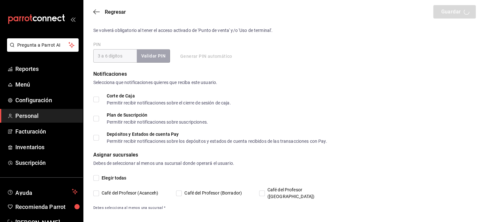
type input "Martha"
type input "Aparicio"
checkbox input "true"
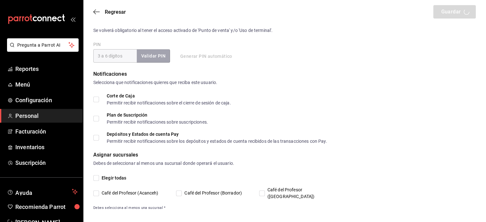
type input "mathanes99@gmail.com"
type input "1010"
type input "8817a942-55a5-4e2b-b550-f01337e9f467"
type input "WAITER"
checkbox input "true"
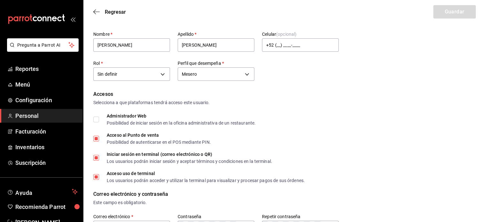
scroll to position [0, 0]
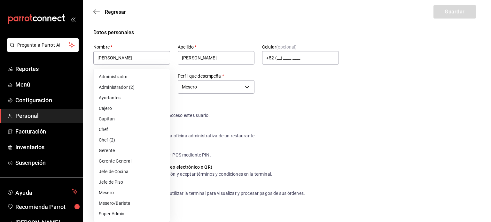
click at [140, 194] on li "Mesero" at bounding box center [132, 193] width 76 height 11
type input "1a76cd6b-98a7-4025-b815-3a88f11c6c47"
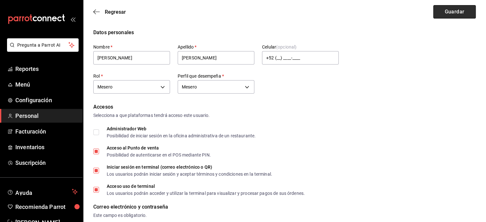
click at [452, 13] on button "Guardar" at bounding box center [454, 11] width 42 height 13
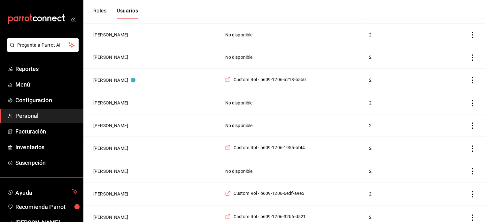
scroll to position [732, 0]
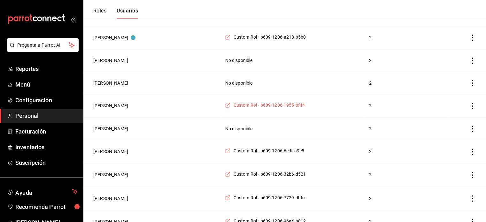
click at [249, 102] on span "Custom Rol - b609-1206-1955-bf44" at bounding box center [269, 105] width 72 height 6
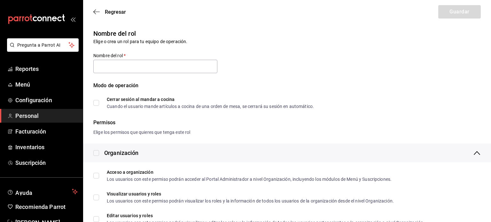
type input "Custom Rol - b609-1206-1955-bf44"
checkbox input "true"
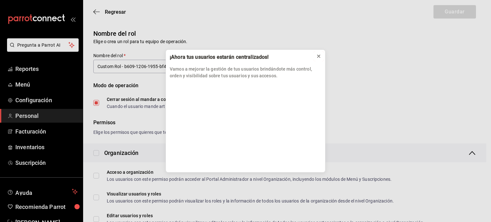
click at [318, 57] on icon at bounding box center [318, 56] width 5 height 5
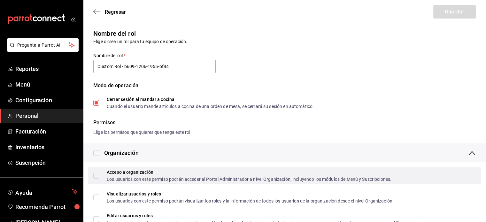
click at [95, 175] on input "Acceso a organización Los usuarios con este permiso podrán acceder al Portal Ad…" at bounding box center [96, 176] width 6 height 6
checkbox input "false"
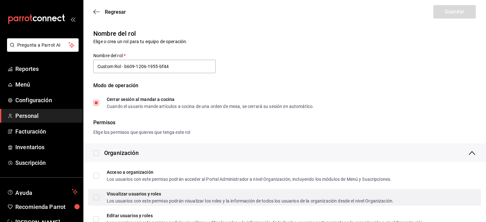
click at [98, 195] on input "Visualizar usuarios y roles Los usuarios con este permiso podrán visualizar los…" at bounding box center [96, 198] width 6 height 6
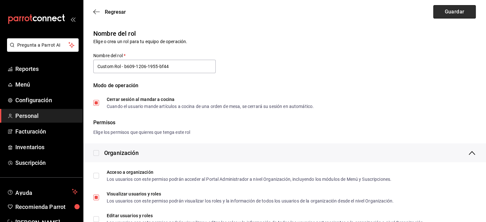
click at [440, 11] on button "Guardar" at bounding box center [454, 11] width 42 height 13
checkbox input "false"
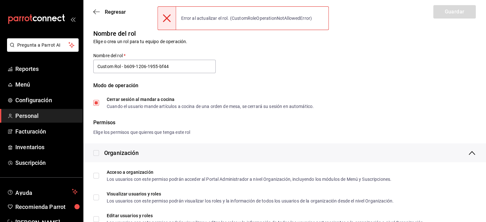
click at [165, 14] on icon at bounding box center [167, 18] width 8 height 8
click at [168, 20] on icon at bounding box center [167, 18] width 8 height 8
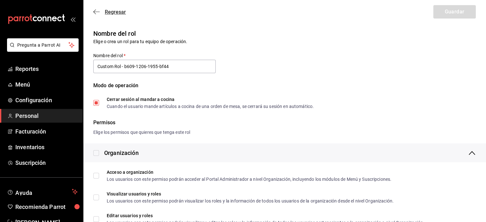
click at [93, 12] on icon "button" at bounding box center [94, 12] width 3 height 5
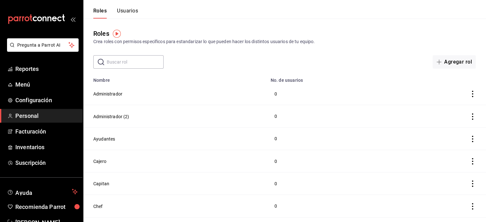
click at [130, 11] on button "Usuarios" at bounding box center [127, 13] width 21 height 11
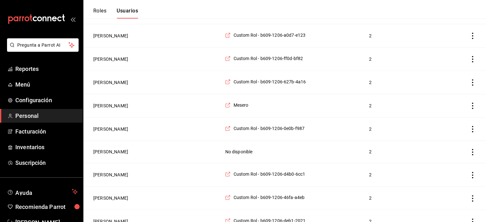
scroll to position [335, 0]
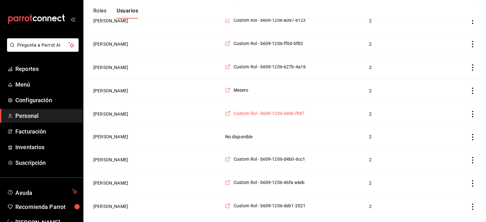
click at [274, 112] on span "Custom Rol - b609-1206-0e0b-f987" at bounding box center [268, 113] width 71 height 6
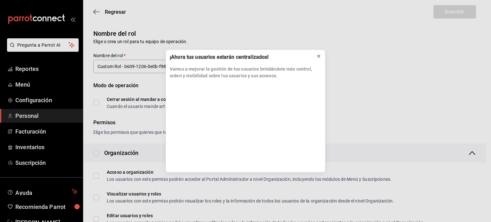
click at [319, 58] on icon at bounding box center [318, 56] width 5 height 5
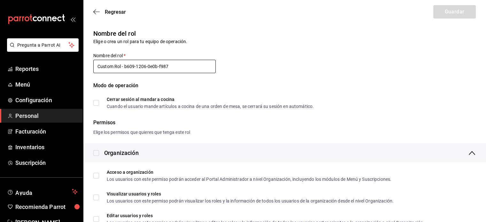
click at [199, 62] on input "Custom Rol - b609-1206-0e0b-f987" at bounding box center [154, 66] width 122 height 13
click at [190, 69] on input "Custom Rol - b609-1206-0e0b-f987" at bounding box center [154, 66] width 122 height 13
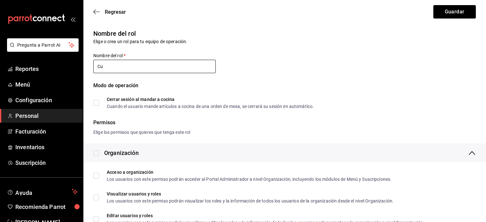
type input "C"
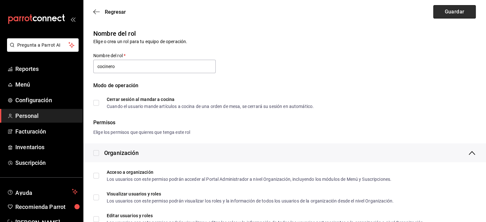
click at [457, 11] on button "Guardar" at bounding box center [454, 11] width 42 height 13
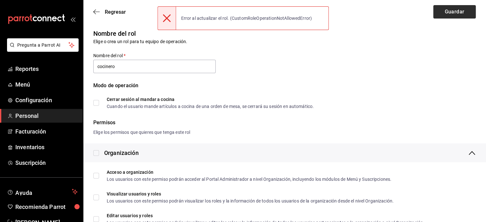
type input "Custom Rol - b609-1206-0e0b-f987"
click at [168, 19] on icon at bounding box center [167, 18] width 8 height 8
click at [95, 15] on span "Regresar" at bounding box center [109, 12] width 33 height 6
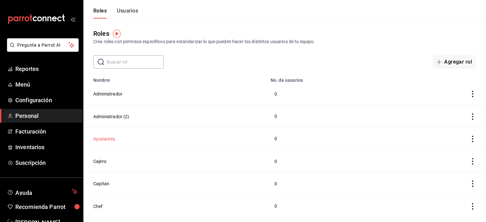
click at [104, 138] on button "Ayudantes" at bounding box center [104, 139] width 22 height 6
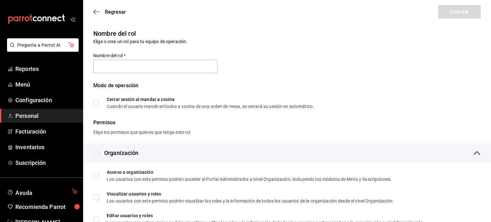
type input "Ayudantes"
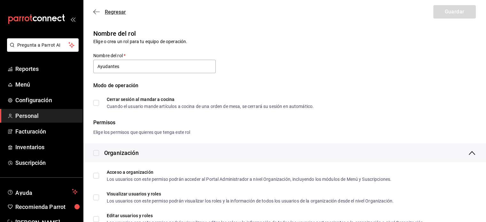
click at [94, 11] on icon "button" at bounding box center [96, 12] width 6 height 6
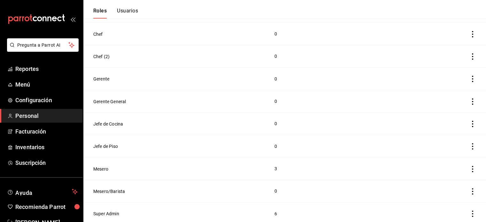
scroll to position [175, 0]
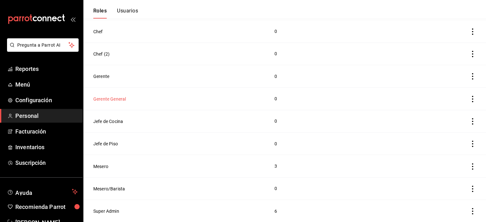
click at [102, 100] on button "Gerente General" at bounding box center [109, 99] width 33 height 6
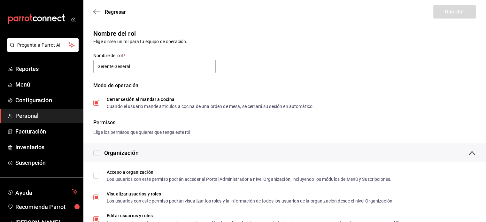
click at [98, 153] on input "checkbox" at bounding box center [96, 153] width 6 height 6
checkbox input "true"
click at [451, 14] on button "Guardar" at bounding box center [454, 11] width 42 height 13
checkbox input "false"
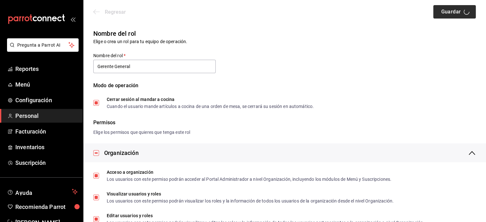
checkbox input "false"
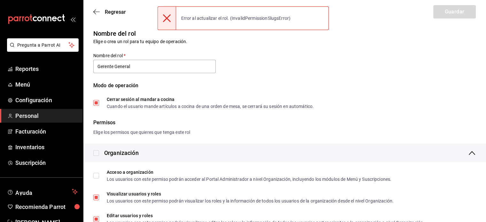
click at [167, 19] on icon at bounding box center [167, 18] width 8 height 8
click at [169, 18] on icon at bounding box center [167, 18] width 8 height 8
